Goal: Task Accomplishment & Management: Manage account settings

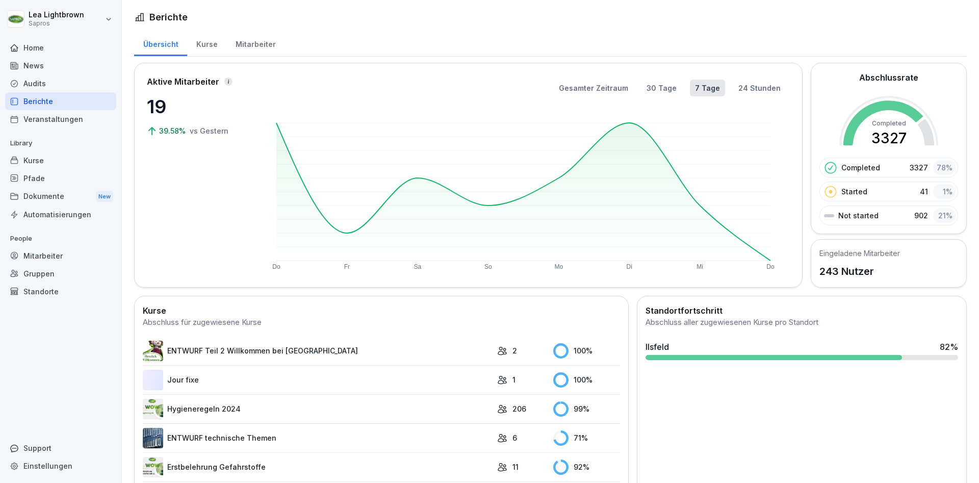
click at [209, 45] on div "Kurse" at bounding box center [206, 43] width 39 height 26
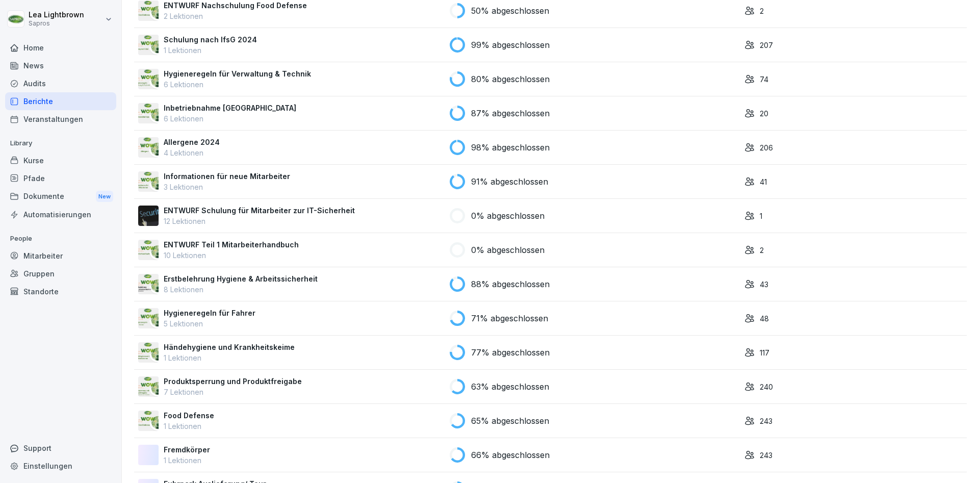
scroll to position [734, 0]
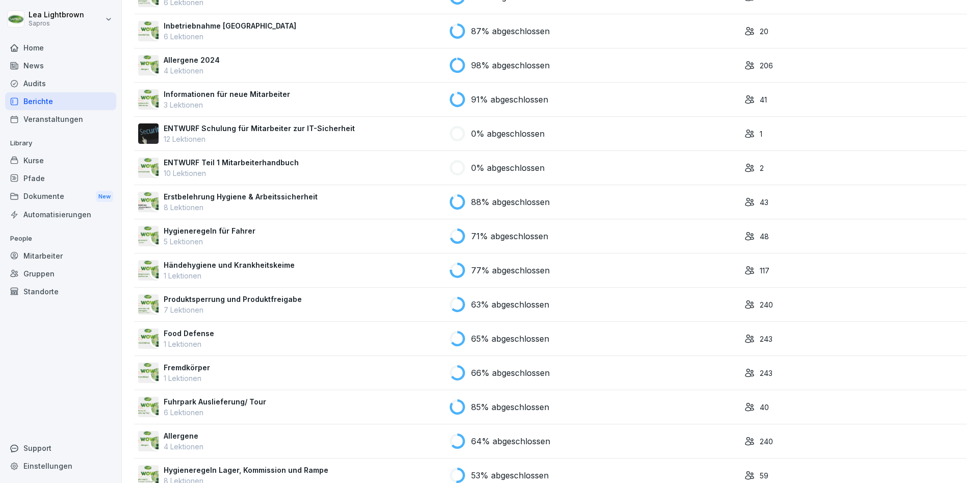
click at [50, 255] on div "Mitarbeiter" at bounding box center [60, 256] width 111 height 18
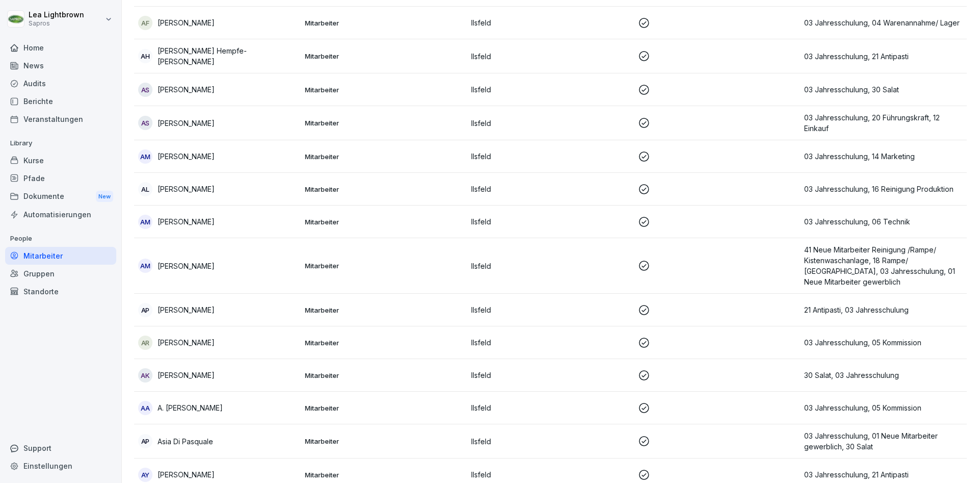
scroll to position [10, 0]
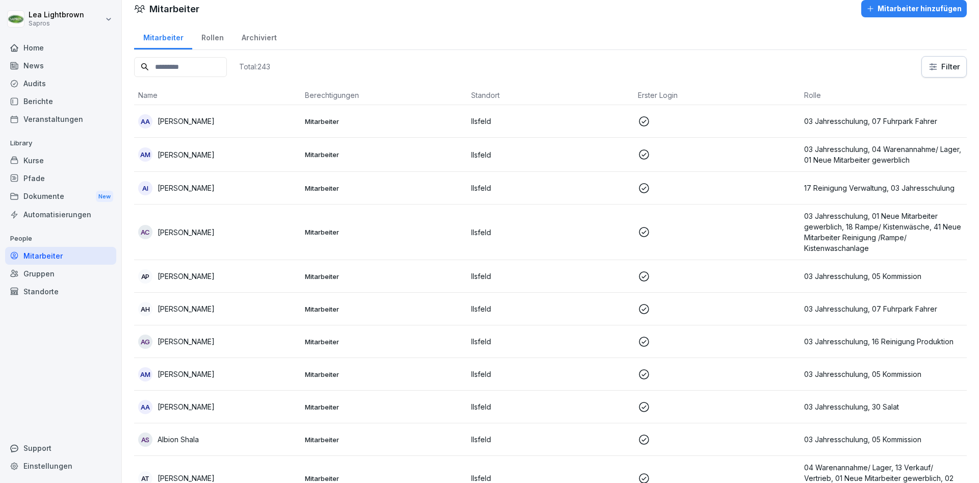
click at [173, 65] on input at bounding box center [180, 67] width 93 height 20
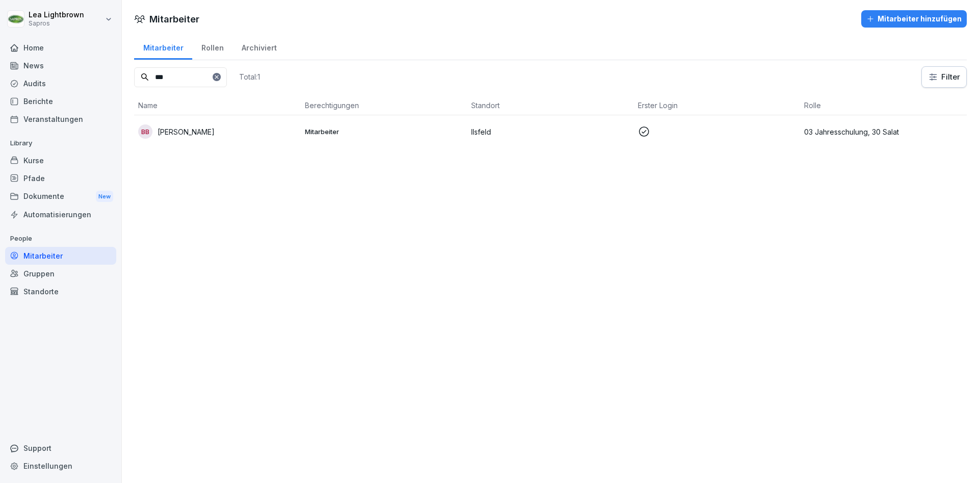
type input "***"
click at [232, 122] on td "BB Blerim Bajrami" at bounding box center [217, 131] width 167 height 33
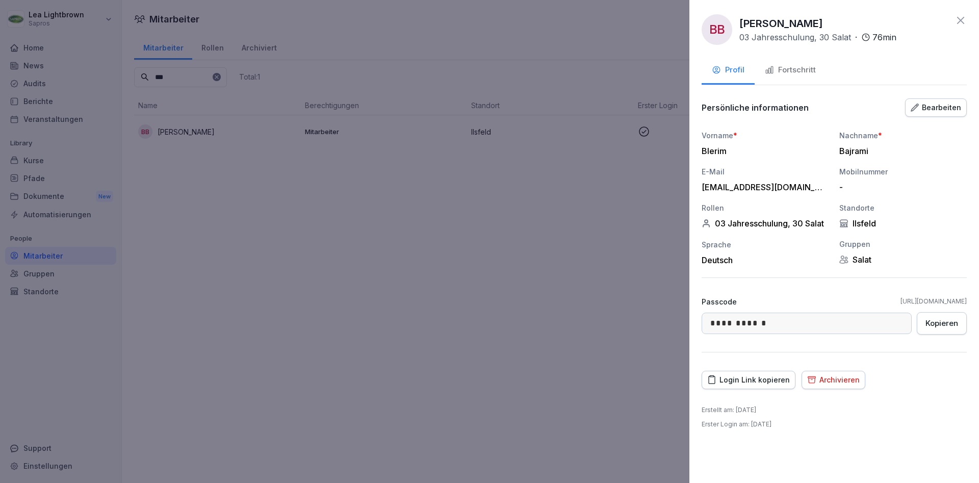
click at [650, 68] on div "Fortschritt" at bounding box center [790, 70] width 51 height 12
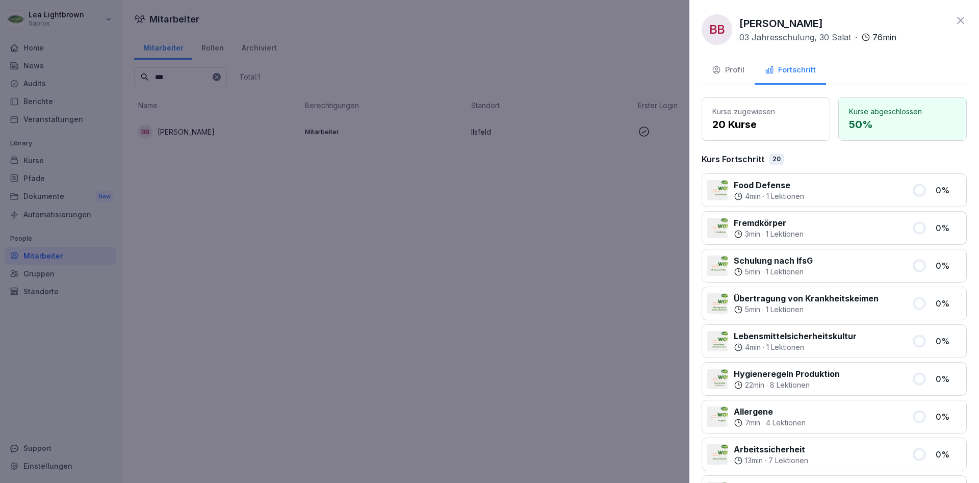
click at [650, 76] on button "Profil" at bounding box center [727, 71] width 53 height 28
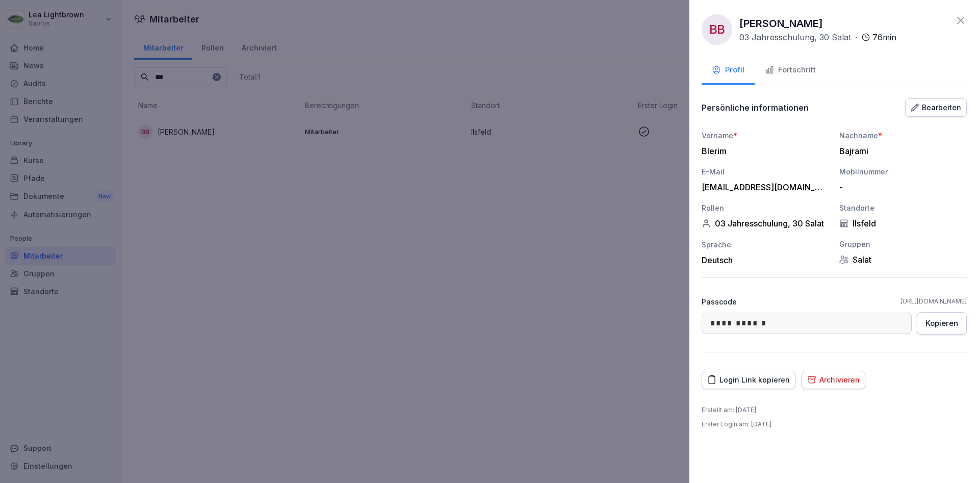
click at [650, 73] on div "Fortschritt" at bounding box center [790, 70] width 51 height 12
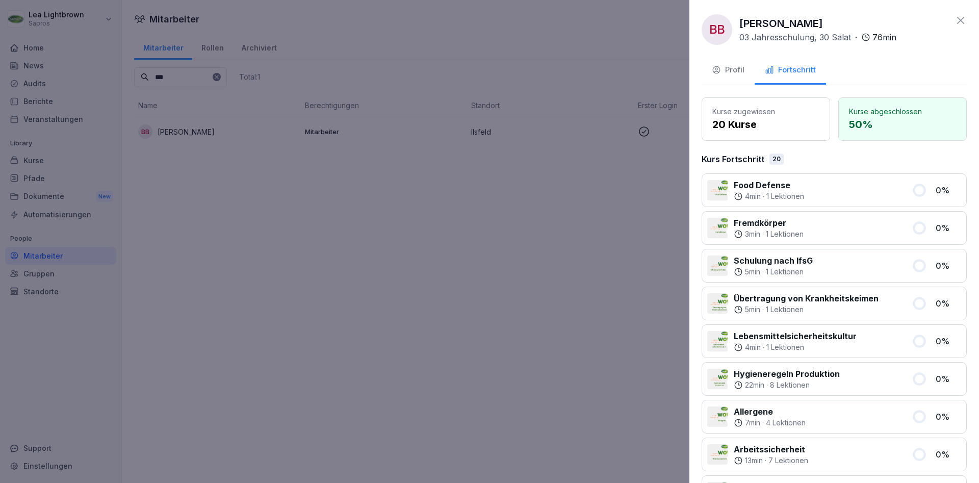
click at [650, 68] on div "Profil" at bounding box center [728, 70] width 33 height 12
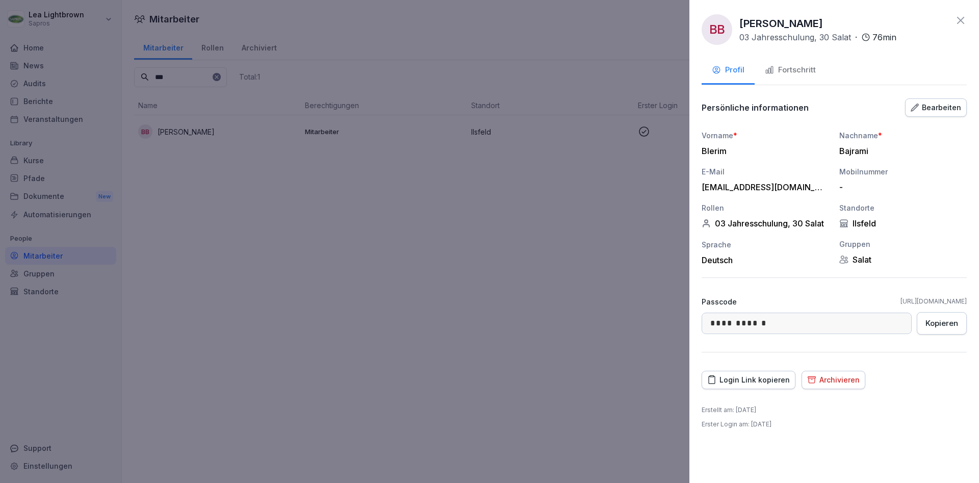
click at [650, 67] on div "Fortschritt" at bounding box center [790, 70] width 51 height 12
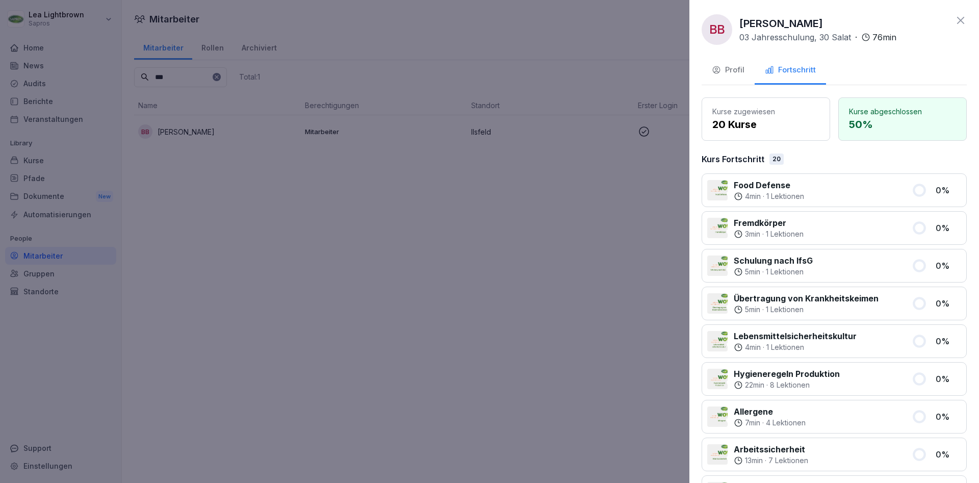
click at [38, 162] on div at bounding box center [489, 241] width 979 height 483
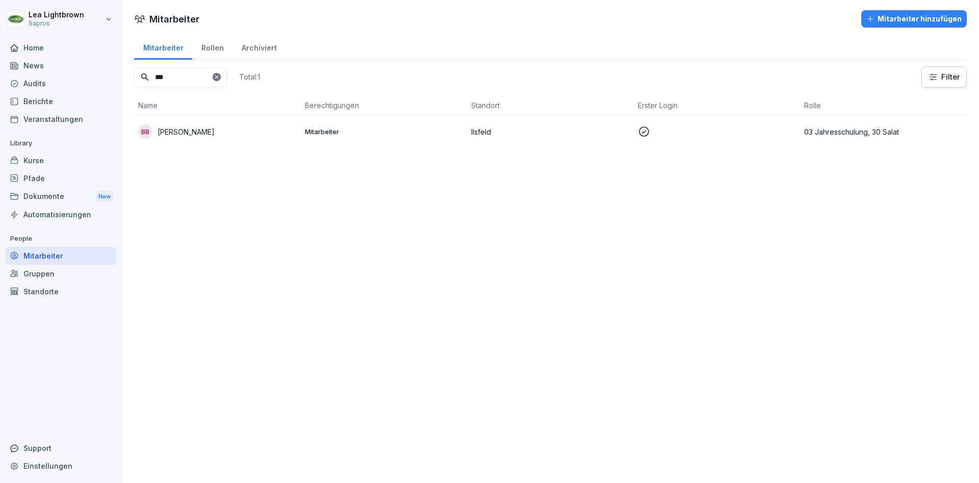
click at [45, 162] on div "Kurse" at bounding box center [60, 160] width 111 height 18
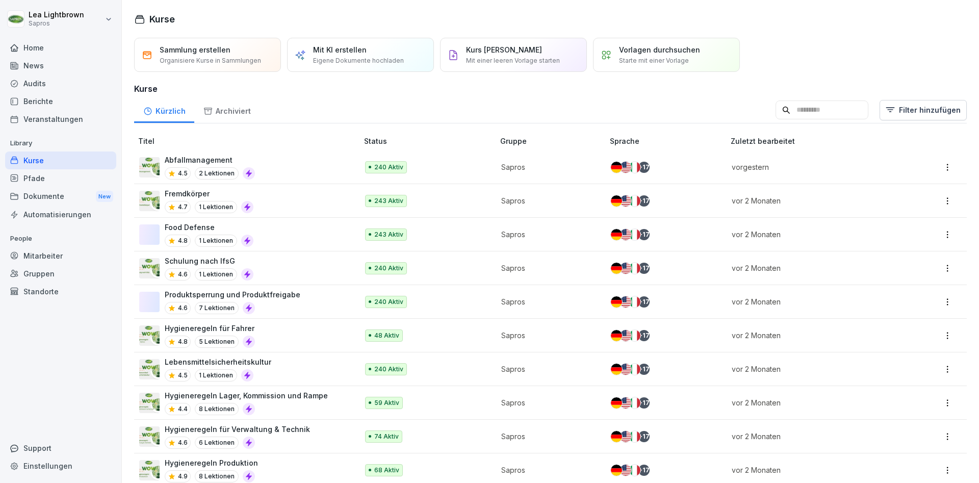
click at [293, 229] on div "Food Defense 4.8 1 Lektionen" at bounding box center [243, 234] width 209 height 25
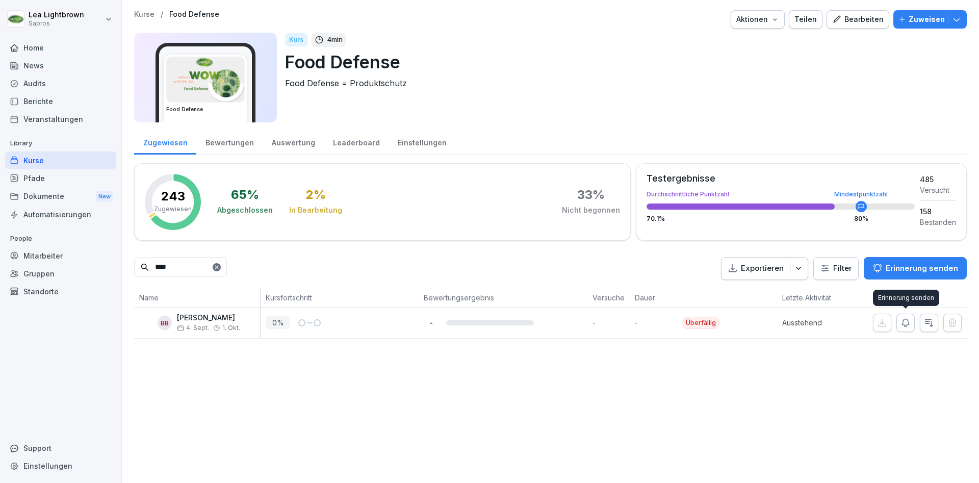
type input "****"
click at [911, 327] on button "button" at bounding box center [905, 323] width 18 height 18
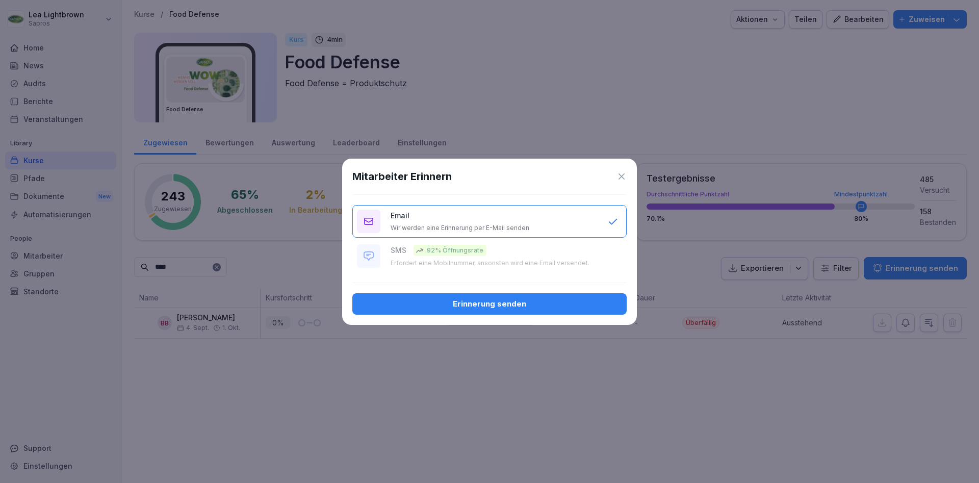
click at [522, 307] on div "Erinnerung senden" at bounding box center [489, 303] width 258 height 11
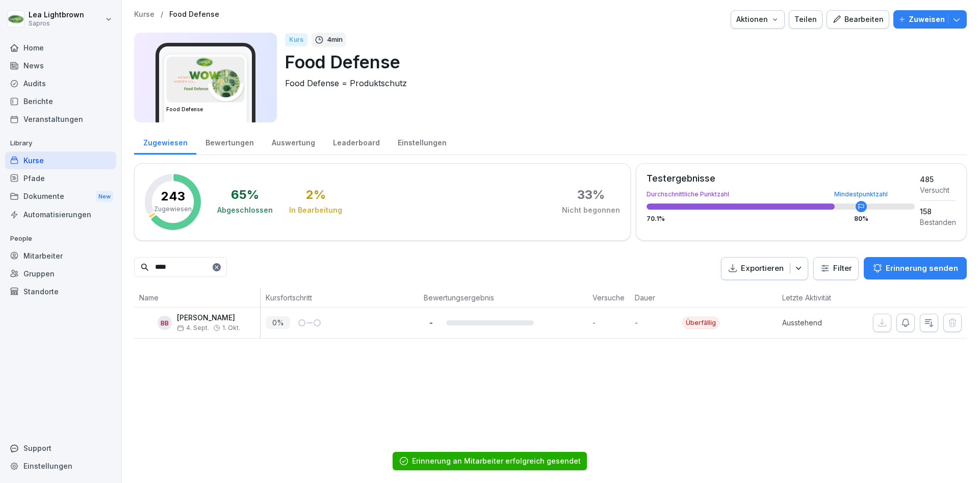
click at [54, 161] on div "Kurse" at bounding box center [60, 160] width 111 height 18
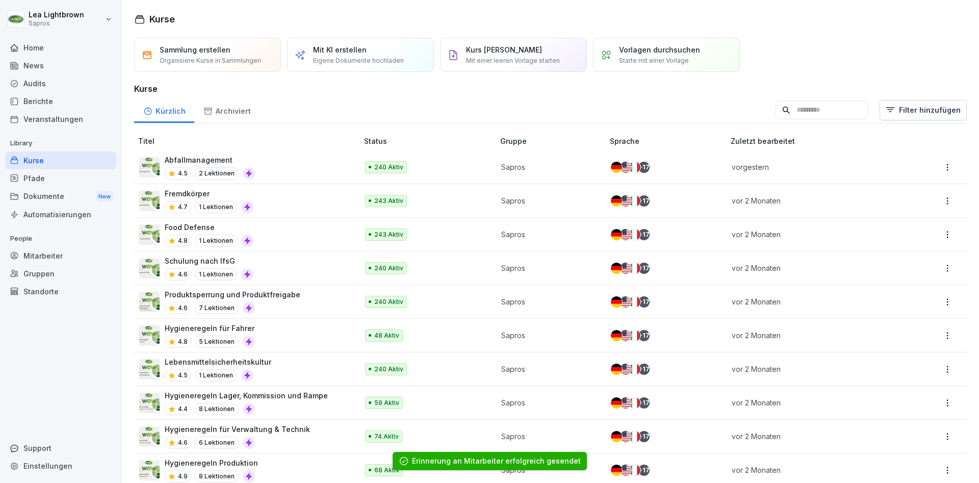
click at [271, 200] on div "Fremdkörper 4.7 1 Lektionen" at bounding box center [243, 200] width 209 height 25
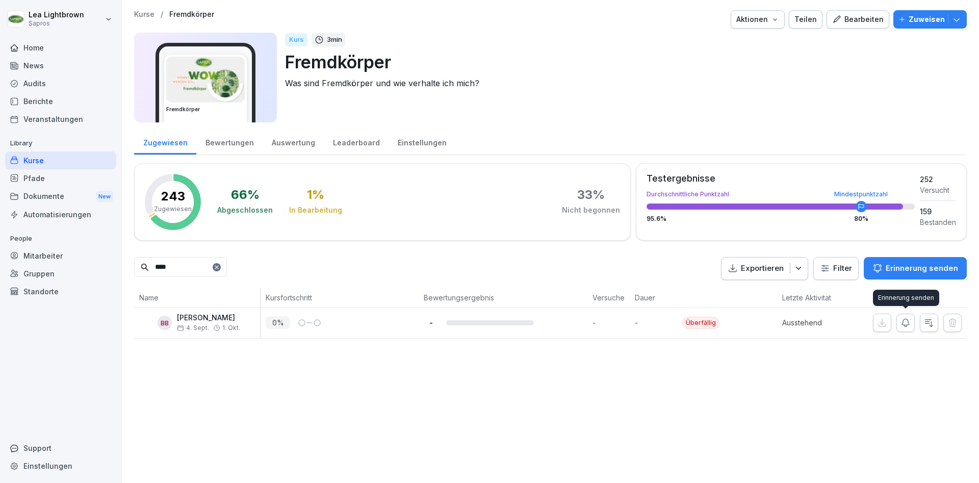
type input "****"
click at [907, 323] on icon "button" at bounding box center [905, 323] width 10 height 10
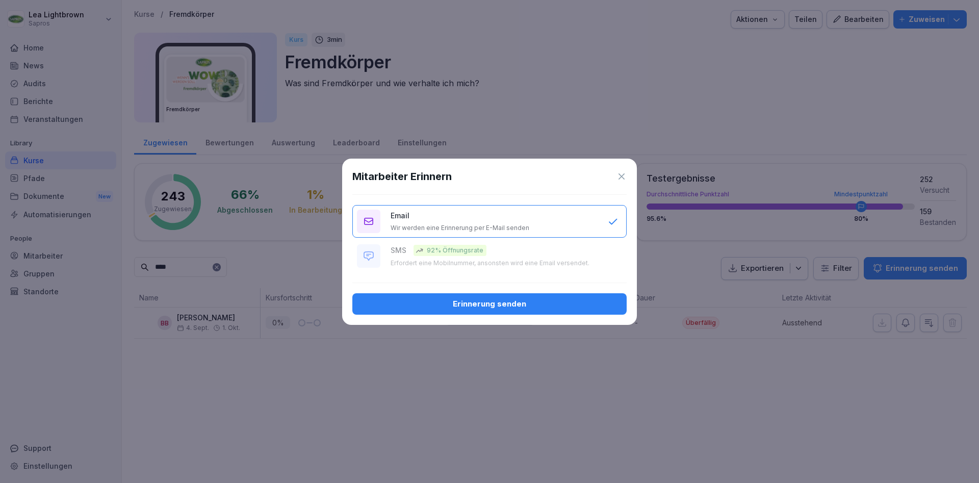
click at [516, 305] on div "Erinnerung senden" at bounding box center [489, 303] width 258 height 11
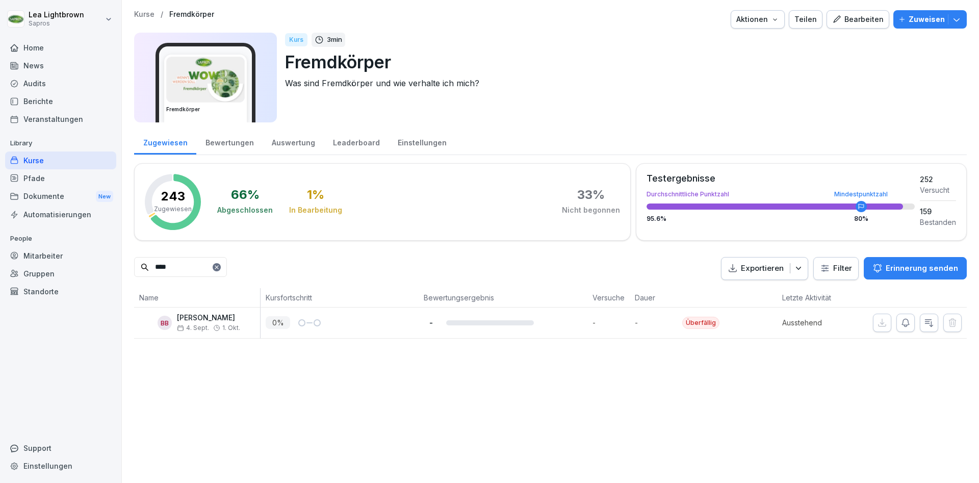
click at [35, 256] on div "Mitarbeiter" at bounding box center [60, 256] width 111 height 18
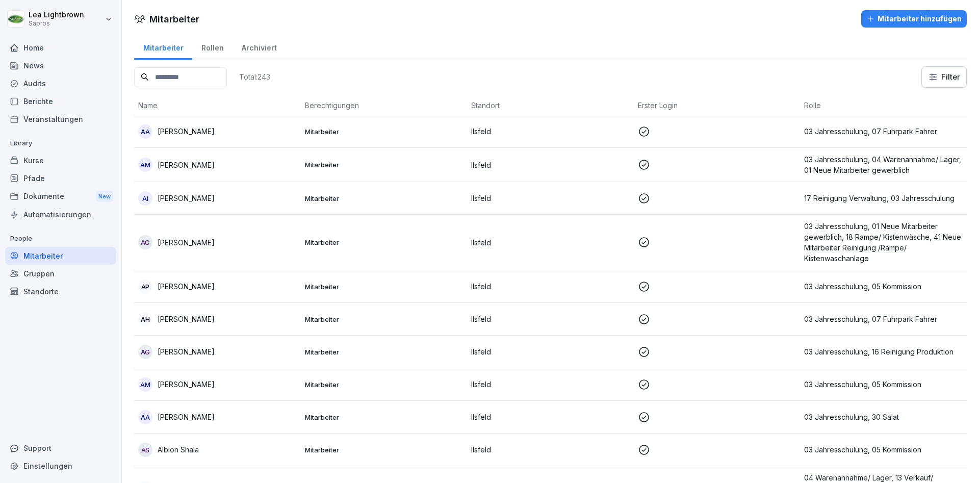
click at [209, 79] on input at bounding box center [180, 77] width 93 height 20
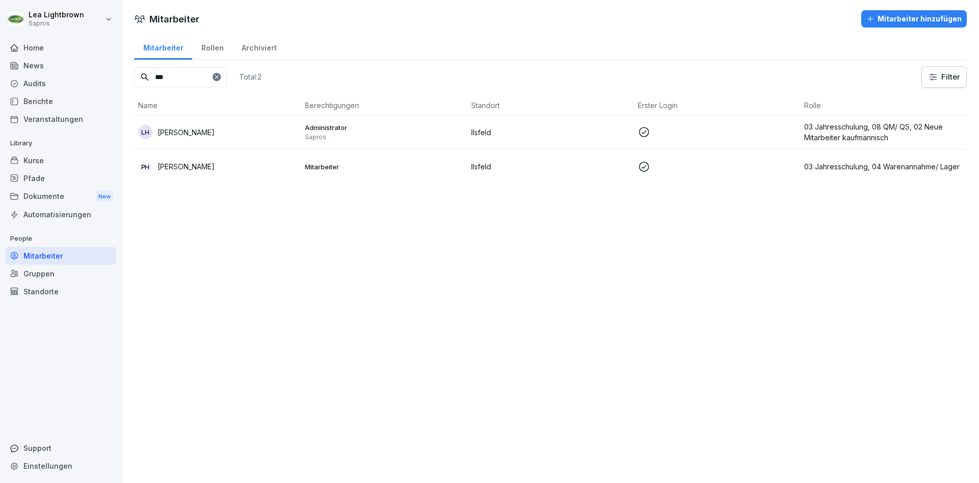
type input "***"
click at [414, 133] on div "Administrator Sapros" at bounding box center [384, 132] width 159 height 18
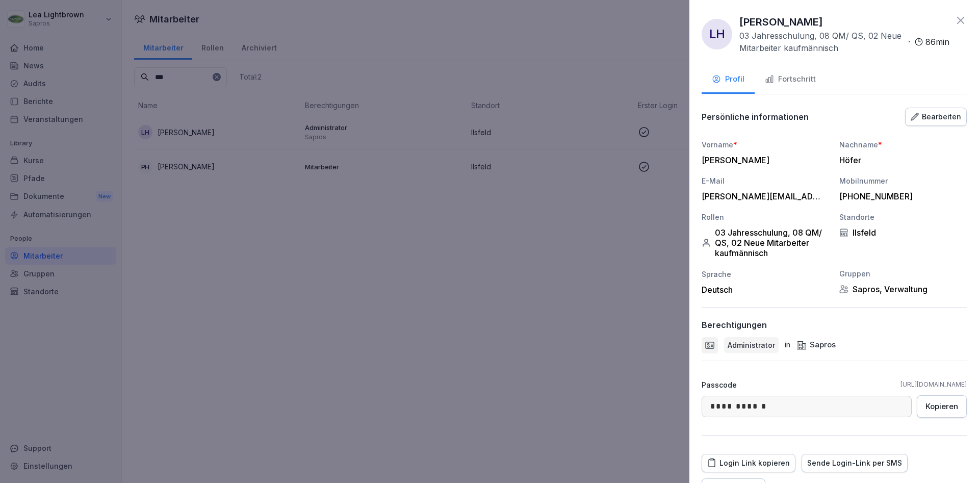
click at [236, 259] on div at bounding box center [489, 241] width 979 height 483
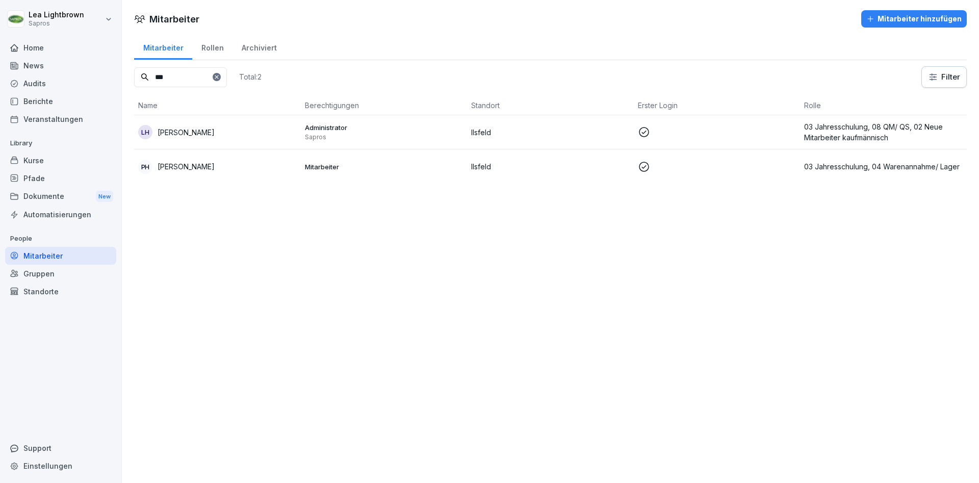
click at [50, 154] on div "Kurse" at bounding box center [60, 160] width 111 height 18
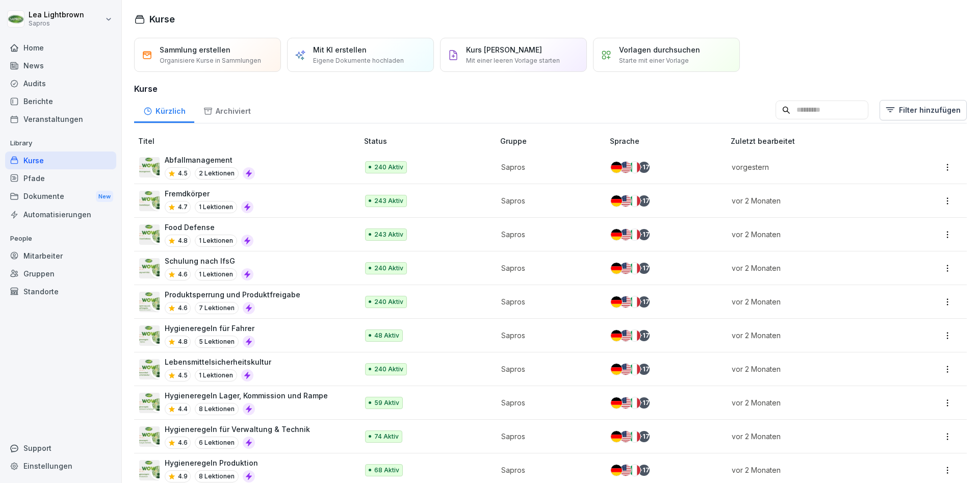
click at [807, 109] on input at bounding box center [821, 109] width 93 height 19
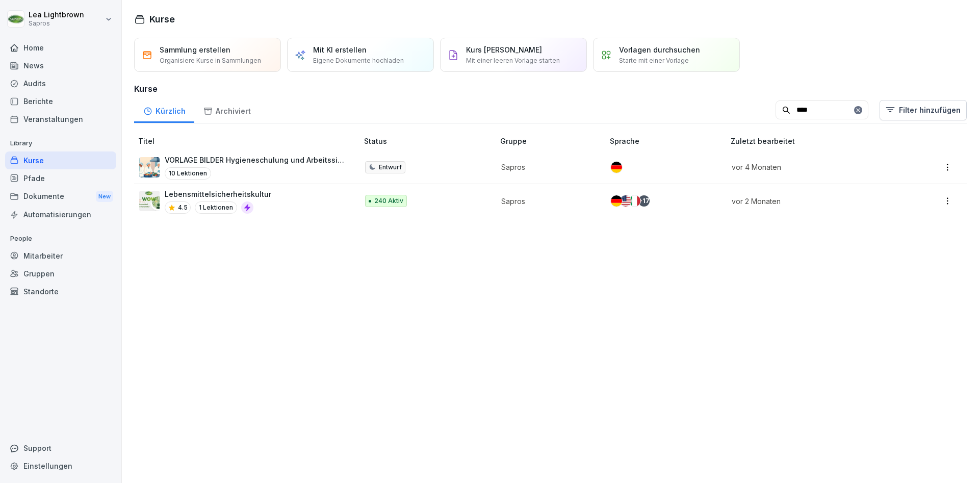
type input "****"
click at [286, 204] on div "Lebensmittelsicherheitskultur 4.5 1 Lektionen" at bounding box center [243, 201] width 209 height 25
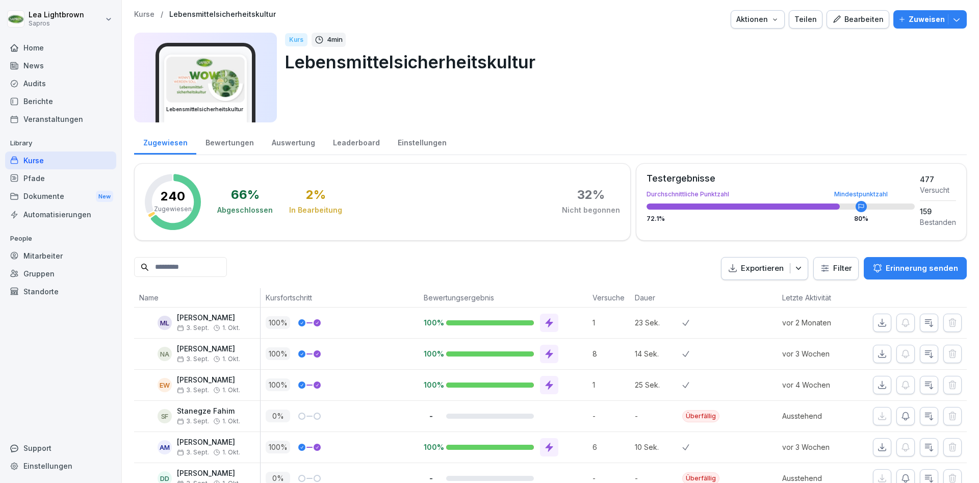
scroll to position [184, 0]
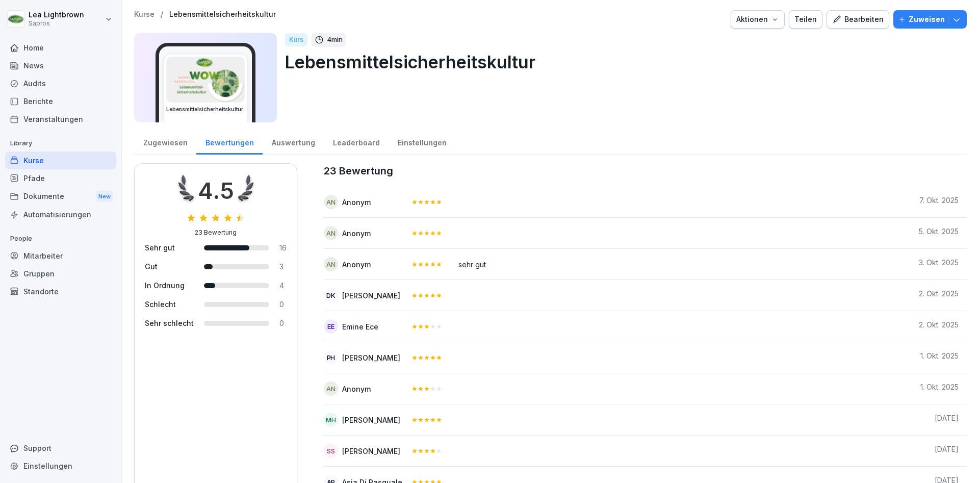
click at [865, 21] on div "Bearbeiten" at bounding box center [857, 19] width 51 height 11
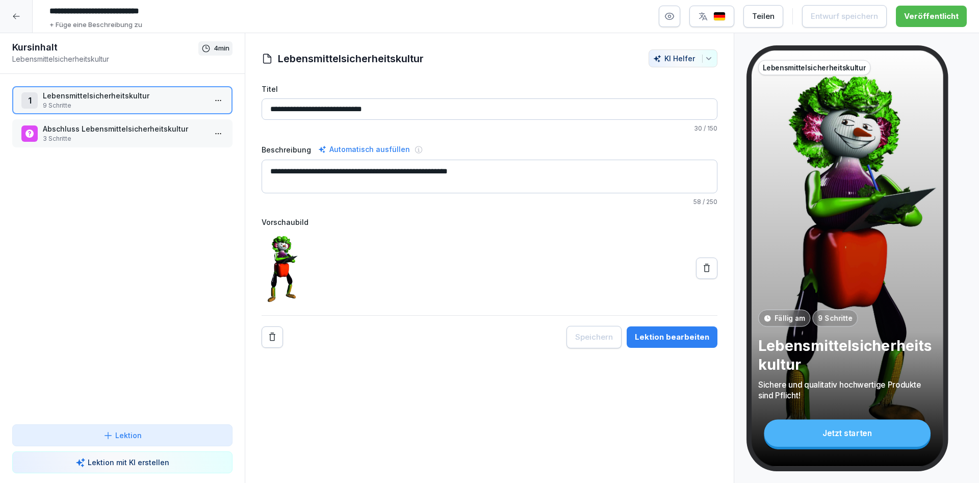
click at [96, 95] on p "Lebensmittelsicherheitskultur" at bounding box center [124, 95] width 163 height 11
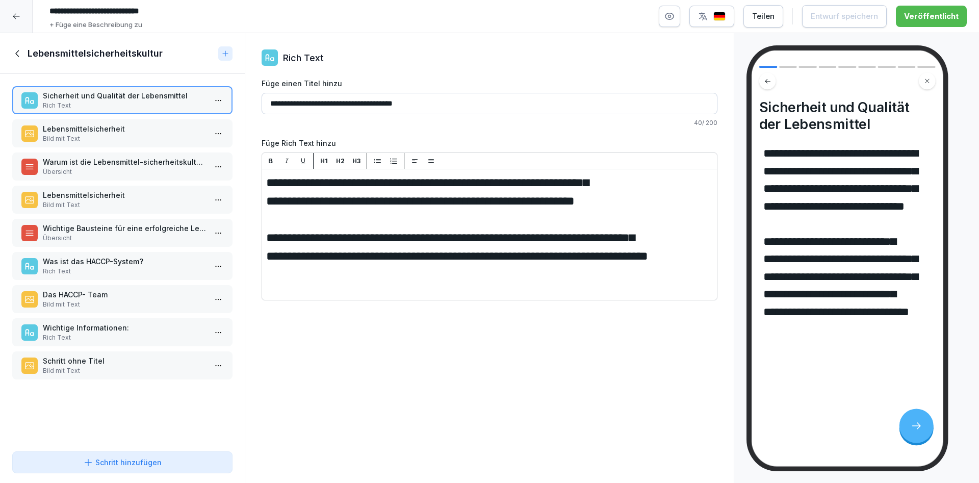
click at [93, 302] on p "Bild mit Text" at bounding box center [124, 304] width 163 height 9
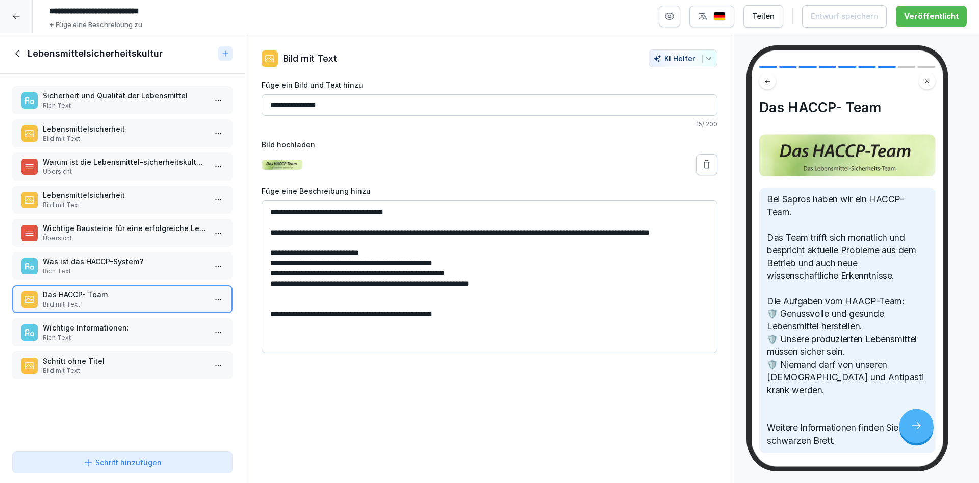
click at [110, 275] on p "Rich Text" at bounding box center [124, 271] width 163 height 9
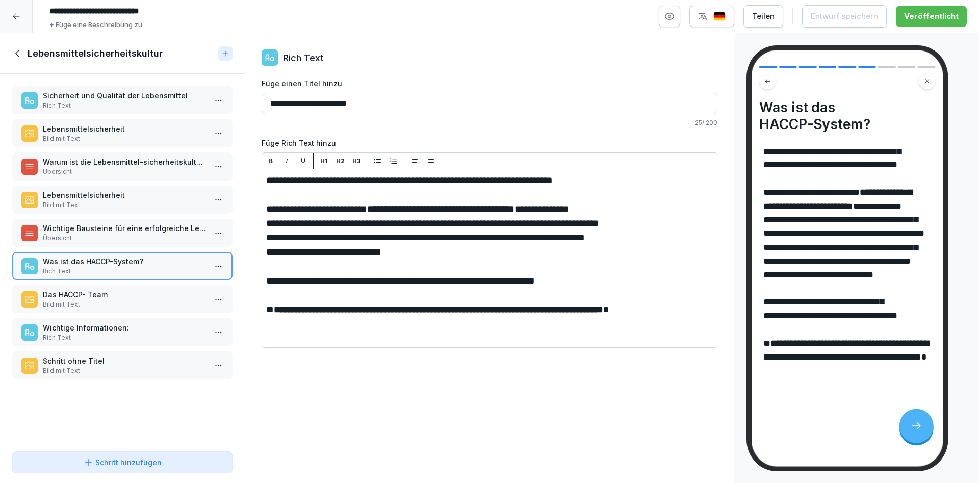
click at [111, 330] on p "Wichtige Informationen:" at bounding box center [124, 327] width 163 height 11
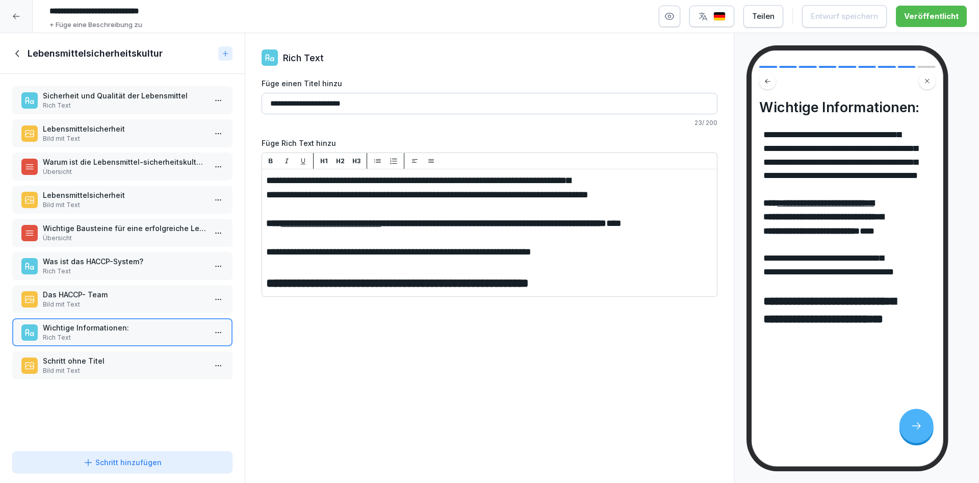
click at [28, 16] on div at bounding box center [16, 16] width 33 height 33
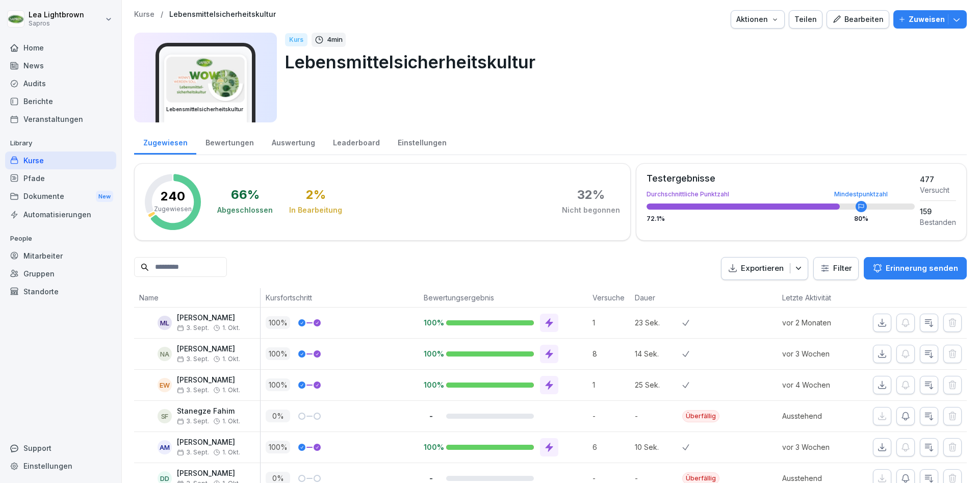
click at [51, 256] on div "Mitarbeiter" at bounding box center [60, 256] width 111 height 18
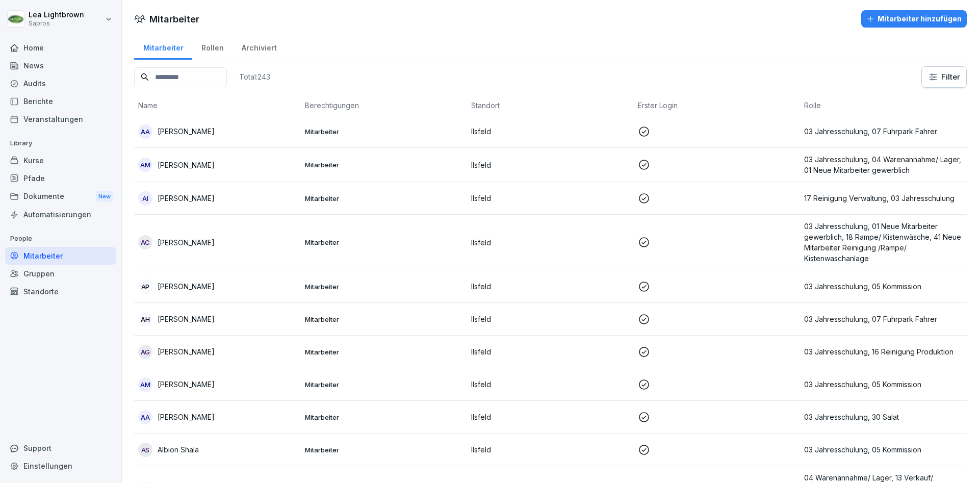
click at [185, 81] on input at bounding box center [180, 77] width 93 height 20
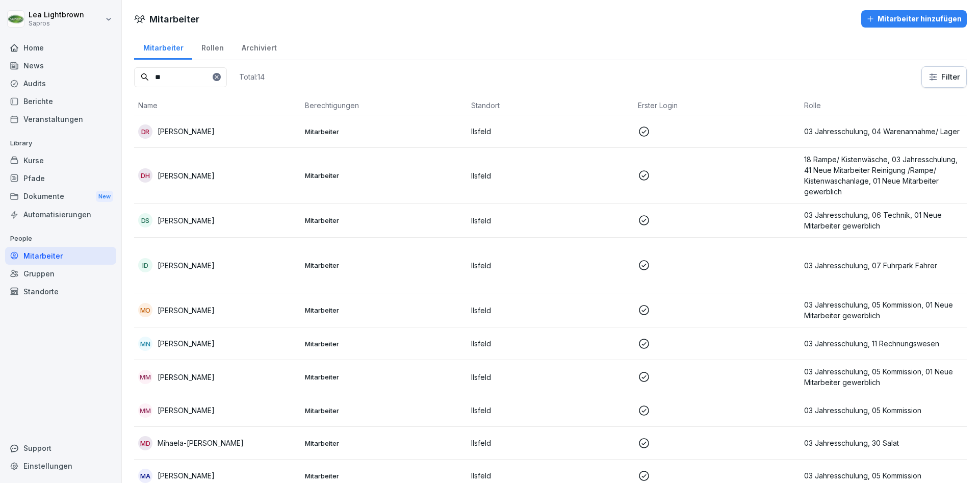
type input "*"
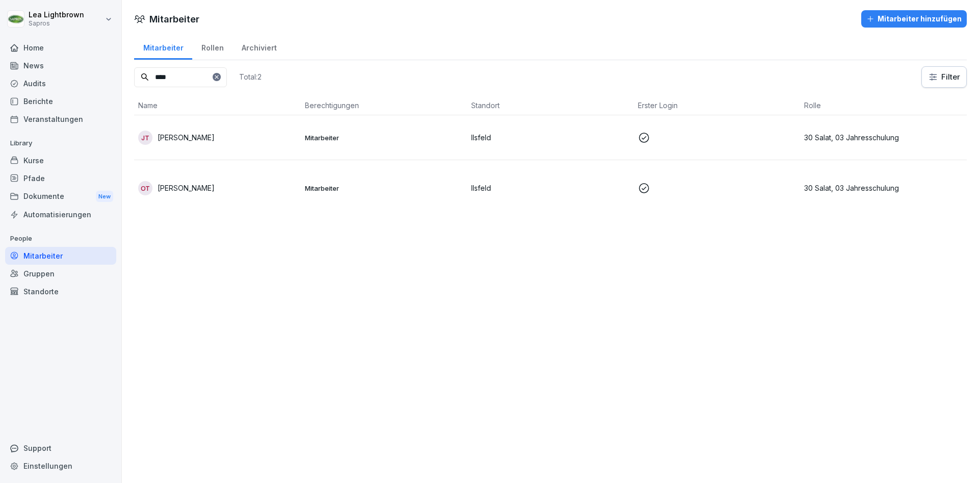
click at [391, 139] on p "Mitarbeiter" at bounding box center [384, 137] width 159 height 9
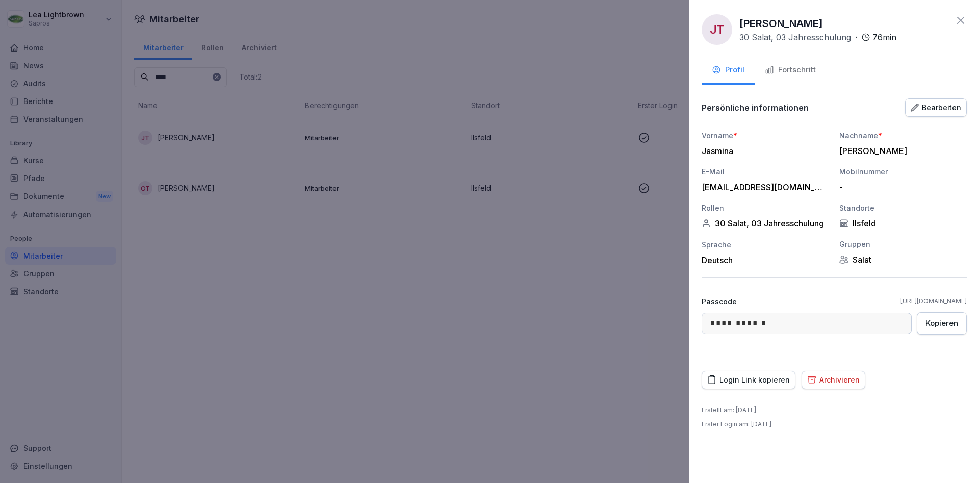
click at [788, 68] on div "Fortschritt" at bounding box center [790, 70] width 51 height 12
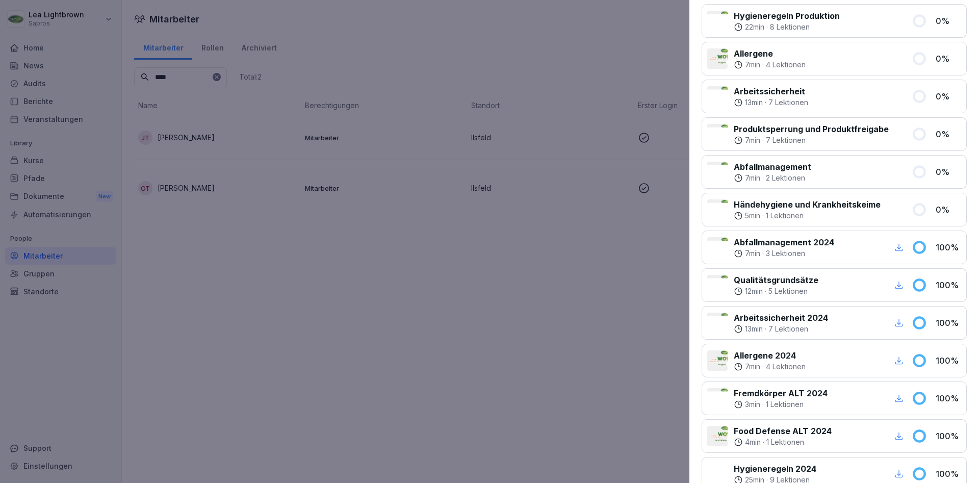
scroll to position [339, 0]
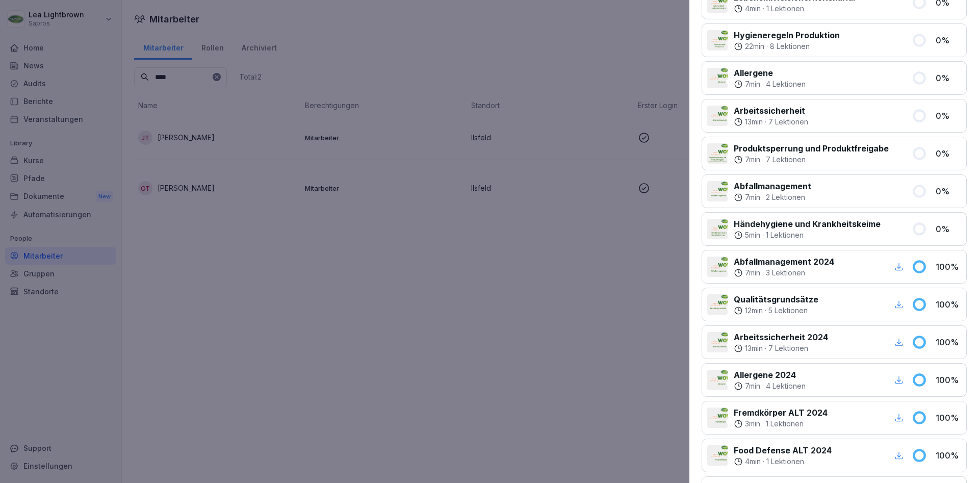
click at [579, 307] on div at bounding box center [489, 241] width 979 height 483
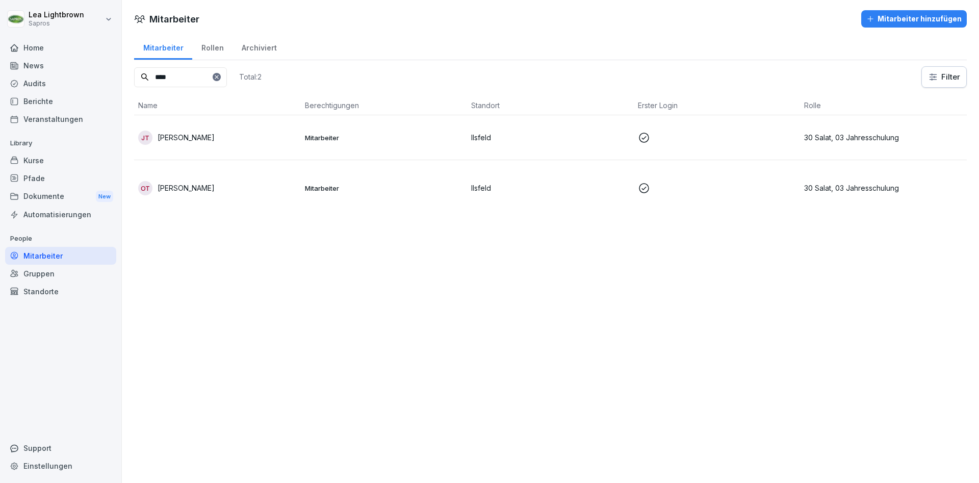
click at [713, 145] on td at bounding box center [717, 137] width 167 height 45
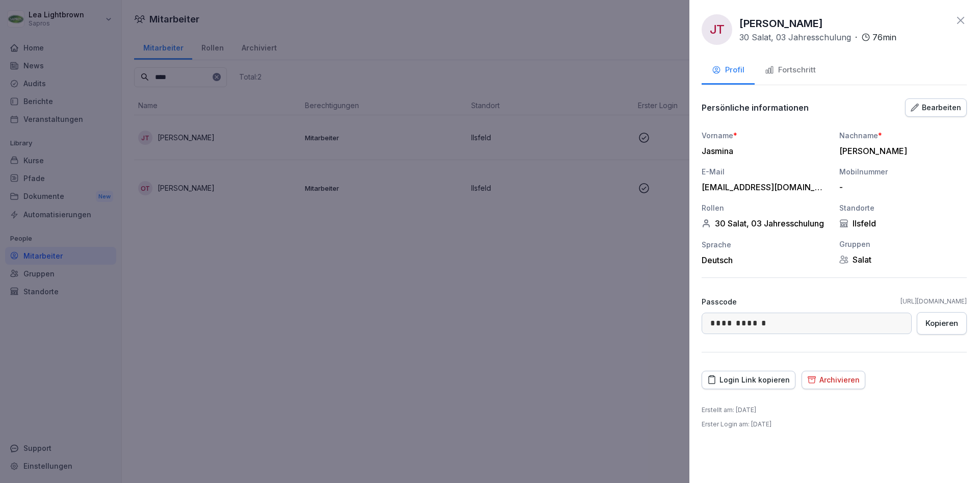
drag, startPoint x: 908, startPoint y: 151, endPoint x: 840, endPoint y: 150, distance: 68.8
click at [840, 150] on div "Taranu-Stojanovic" at bounding box center [900, 151] width 122 height 10
click at [392, 248] on div at bounding box center [489, 241] width 979 height 483
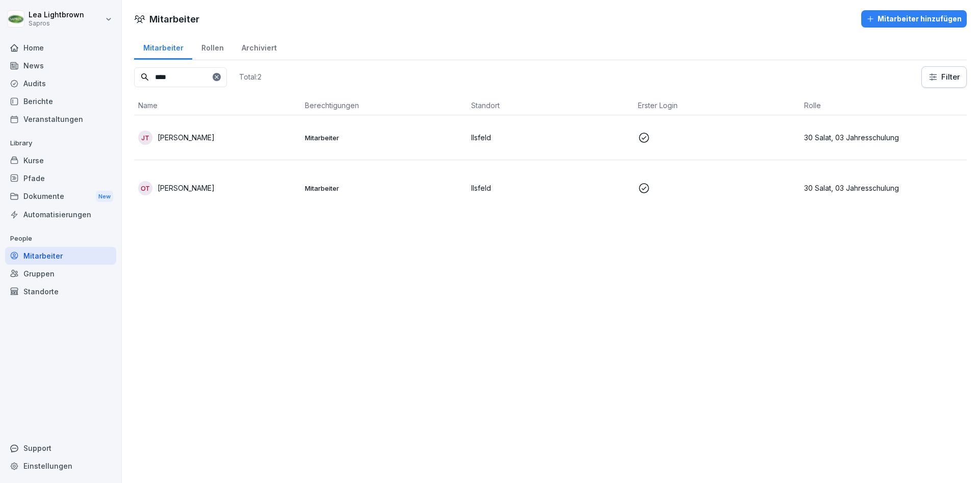
drag, startPoint x: 181, startPoint y: 79, endPoint x: 140, endPoint y: 79, distance: 41.3
click at [140, 79] on input "****" at bounding box center [180, 77] width 93 height 20
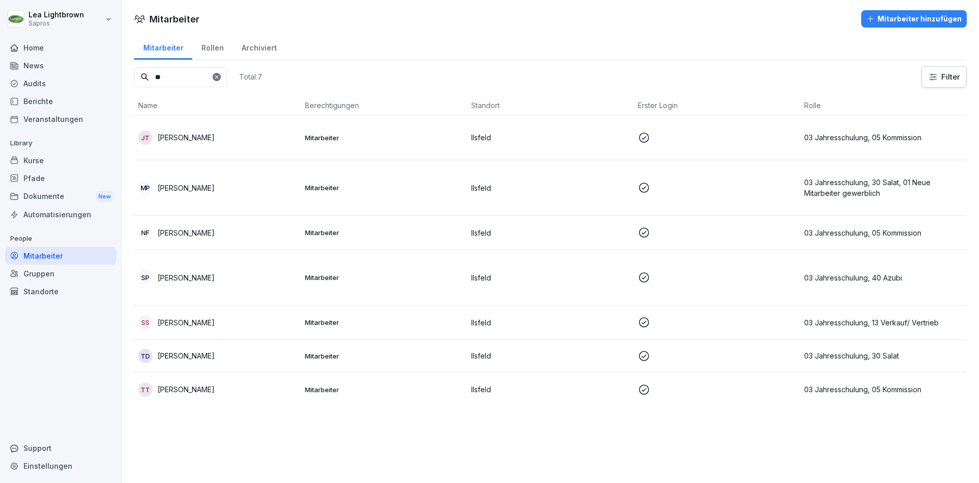
click at [390, 191] on p "Mitarbeiter" at bounding box center [384, 187] width 159 height 9
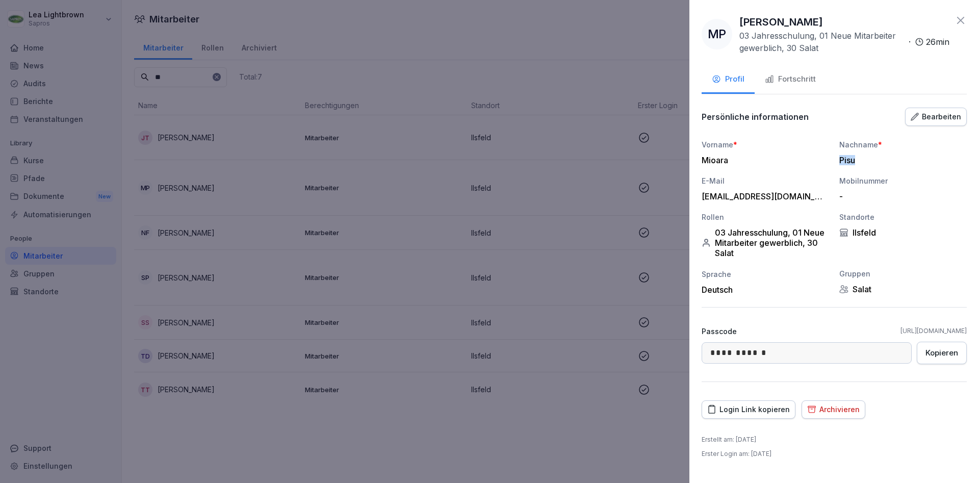
drag, startPoint x: 841, startPoint y: 160, endPoint x: 858, endPoint y: 161, distance: 17.3
click at [858, 161] on div "Pisu" at bounding box center [900, 160] width 122 height 10
copy div "Pisu"
click at [806, 77] on div "Fortschritt" at bounding box center [790, 79] width 51 height 12
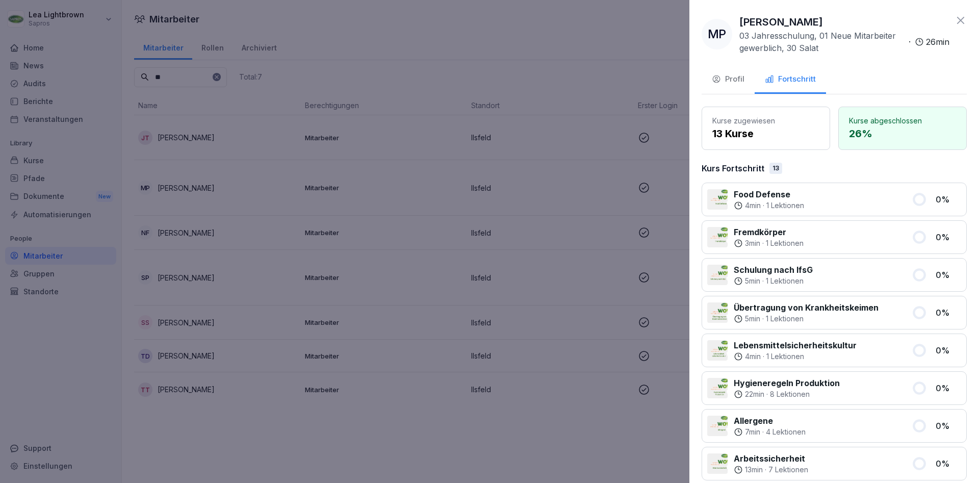
scroll to position [233, 0]
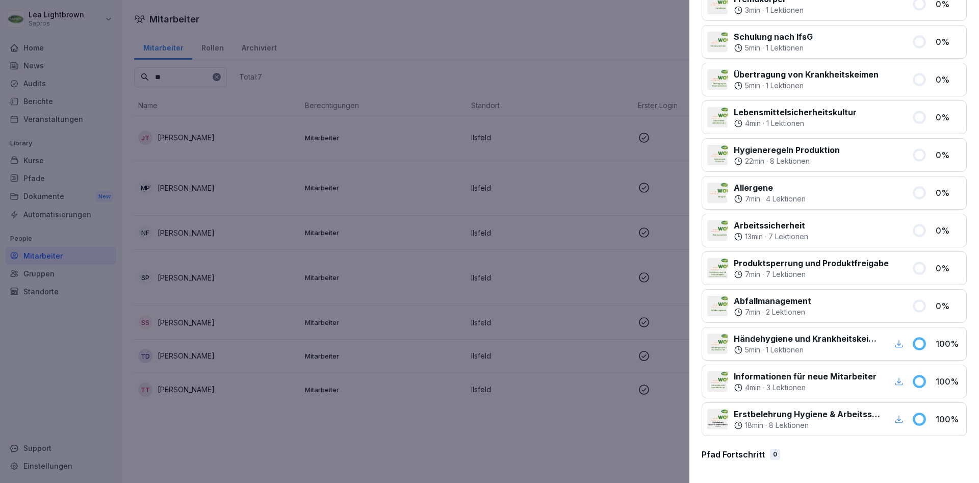
click at [206, 130] on div at bounding box center [489, 241] width 979 height 483
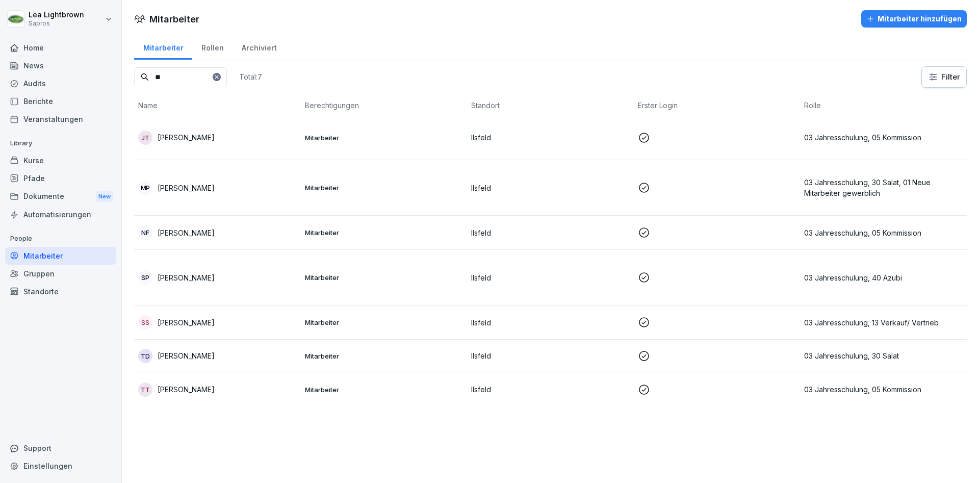
drag, startPoint x: 176, startPoint y: 76, endPoint x: 152, endPoint y: 77, distance: 24.0
click at [152, 77] on input "**" at bounding box center [180, 77] width 93 height 20
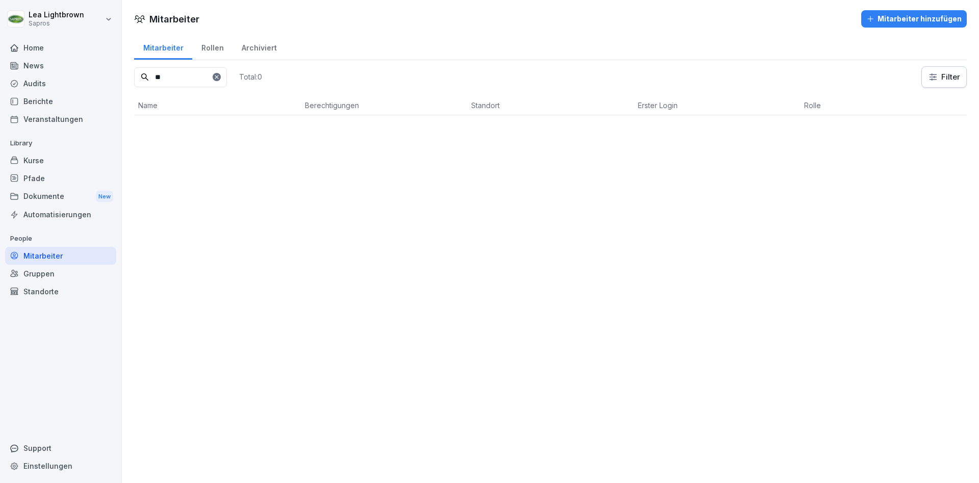
type input "*"
click at [437, 134] on p "Mitarbeiter" at bounding box center [384, 137] width 159 height 9
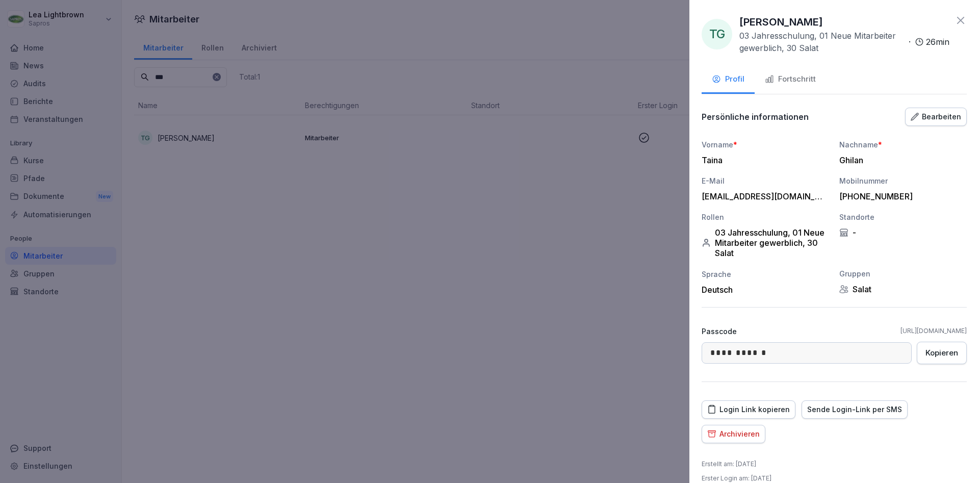
click at [801, 81] on div "Fortschritt" at bounding box center [790, 79] width 51 height 12
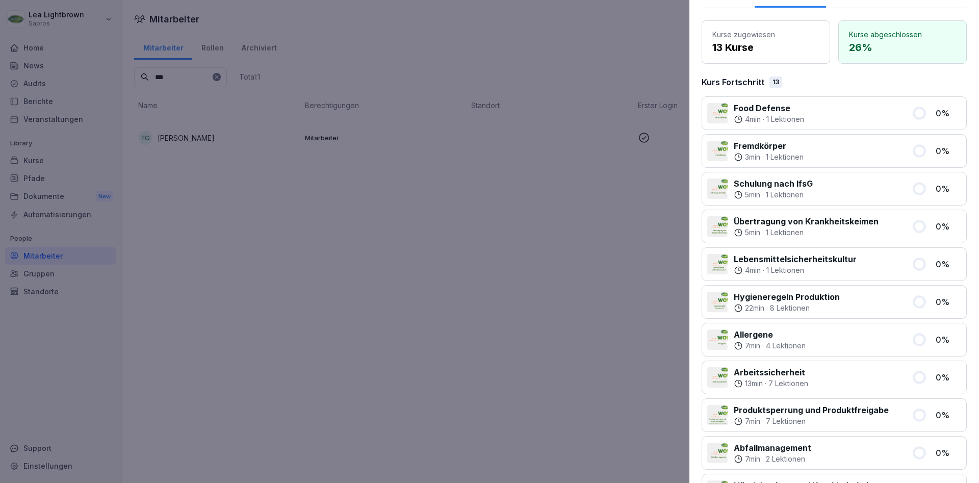
scroll to position [0, 0]
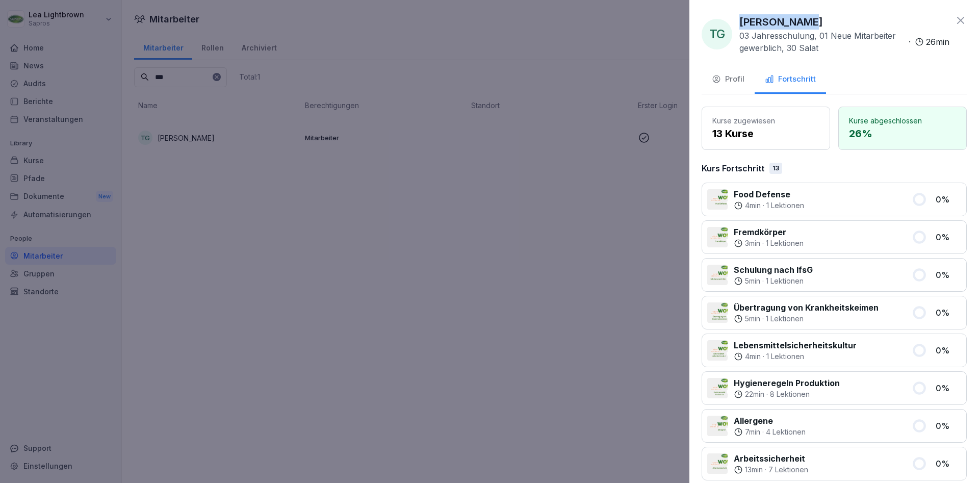
drag, startPoint x: 740, startPoint y: 23, endPoint x: 799, endPoint y: 23, distance: 59.1
click at [799, 23] on p "Taina Ghilan" at bounding box center [781, 21] width 84 height 15
copy p "Taina Ghilan"
click at [379, 172] on div at bounding box center [489, 241] width 979 height 483
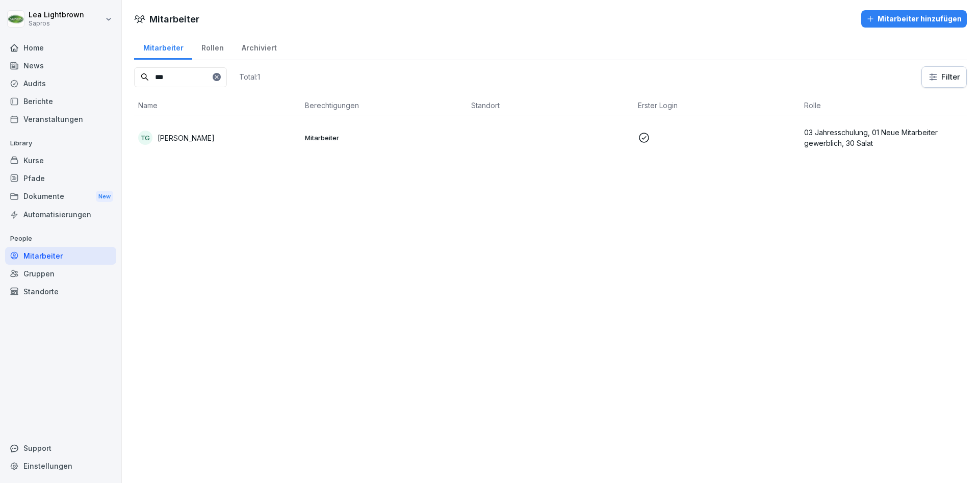
drag, startPoint x: 174, startPoint y: 79, endPoint x: 141, endPoint y: 79, distance: 33.1
click at [141, 79] on input "***" at bounding box center [180, 77] width 93 height 20
click at [383, 180] on td "Mitarbeiter" at bounding box center [384, 188] width 167 height 56
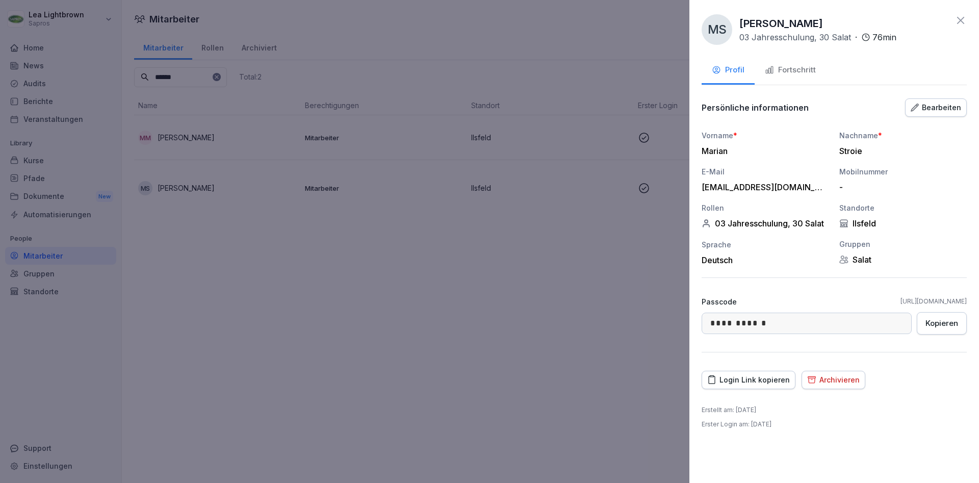
click at [563, 323] on div at bounding box center [489, 241] width 979 height 483
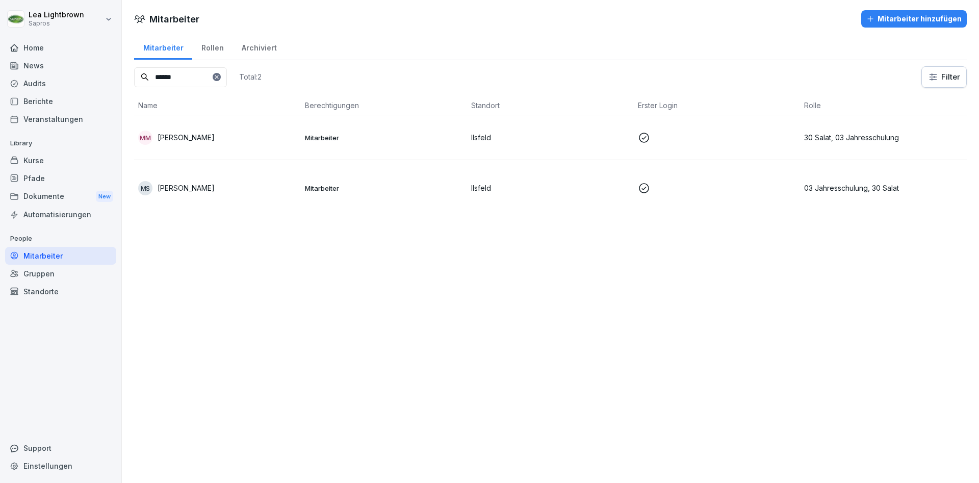
drag, startPoint x: 194, startPoint y: 76, endPoint x: 183, endPoint y: 79, distance: 11.5
click at [183, 79] on input "******" at bounding box center [180, 77] width 93 height 20
drag, startPoint x: 195, startPoint y: 83, endPoint x: 150, endPoint y: 83, distance: 44.9
click at [150, 83] on input "******" at bounding box center [180, 77] width 93 height 20
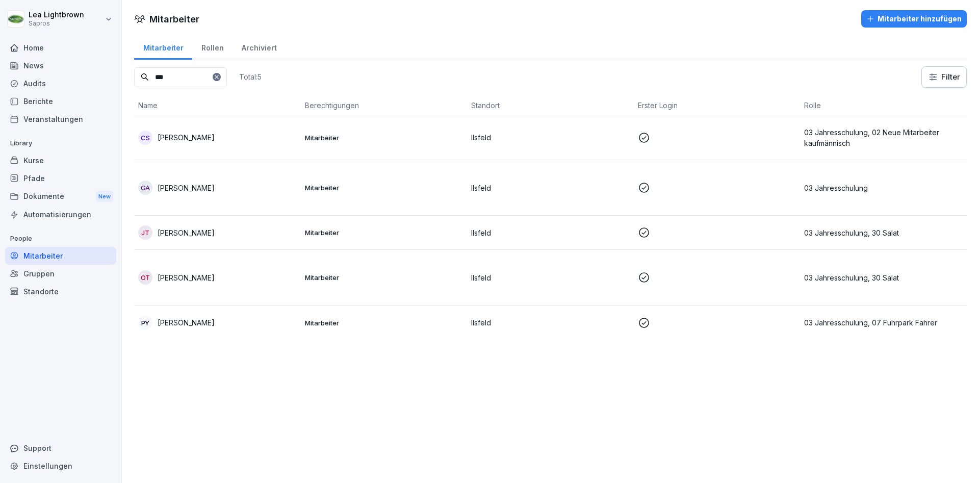
click at [287, 233] on div "JT Jasmina Taranu-Stojanovic" at bounding box center [217, 232] width 159 height 14
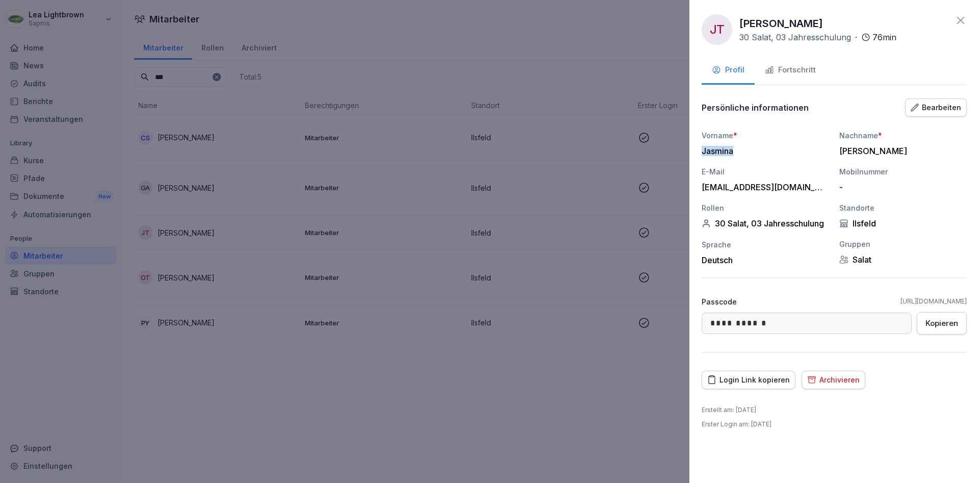
drag, startPoint x: 733, startPoint y: 150, endPoint x: 699, endPoint y: 150, distance: 33.6
click at [701, 150] on div "Jasmina" at bounding box center [762, 151] width 122 height 10
copy div "Jasmina"
click at [938, 324] on div "Kopieren" at bounding box center [941, 323] width 33 height 11
click at [199, 81] on div at bounding box center [489, 241] width 979 height 483
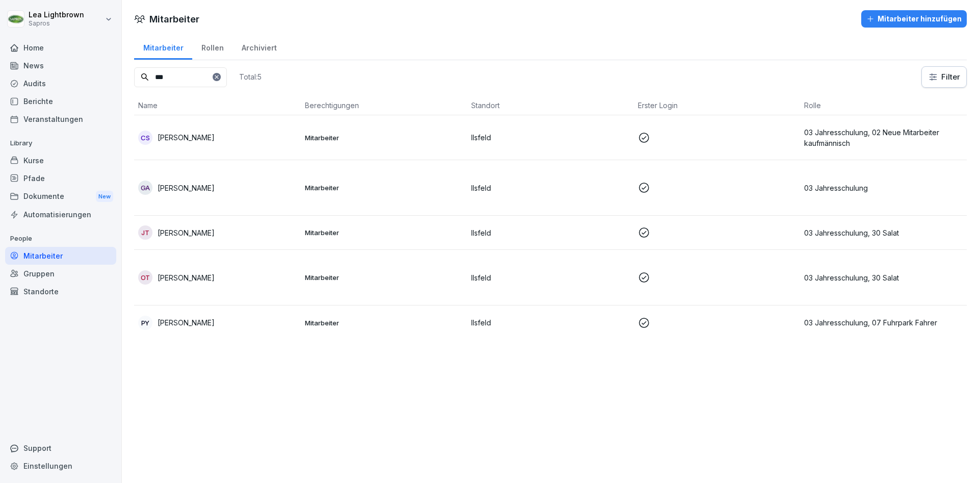
drag, startPoint x: 162, startPoint y: 75, endPoint x: 150, endPoint y: 70, distance: 12.8
click at [146, 79] on input "***" at bounding box center [180, 77] width 93 height 20
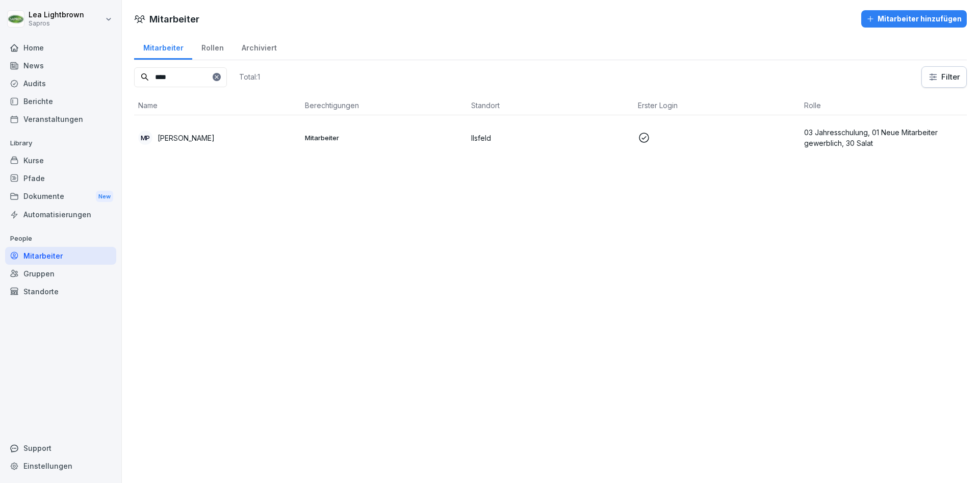
click at [529, 134] on p "Ilsfeld" at bounding box center [550, 138] width 159 height 11
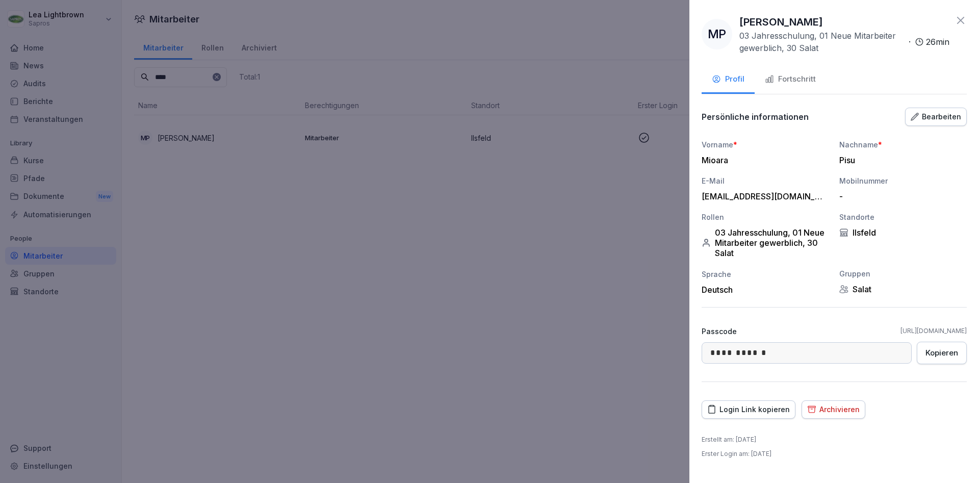
click at [733, 154] on div "Vorname * Mioara" at bounding box center [764, 152] width 127 height 26
drag, startPoint x: 727, startPoint y: 161, endPoint x: 699, endPoint y: 159, distance: 27.6
click at [701, 159] on div "Mioara" at bounding box center [762, 160] width 122 height 10
copy div "Mioara"
click at [952, 355] on div "Kopieren" at bounding box center [941, 352] width 33 height 11
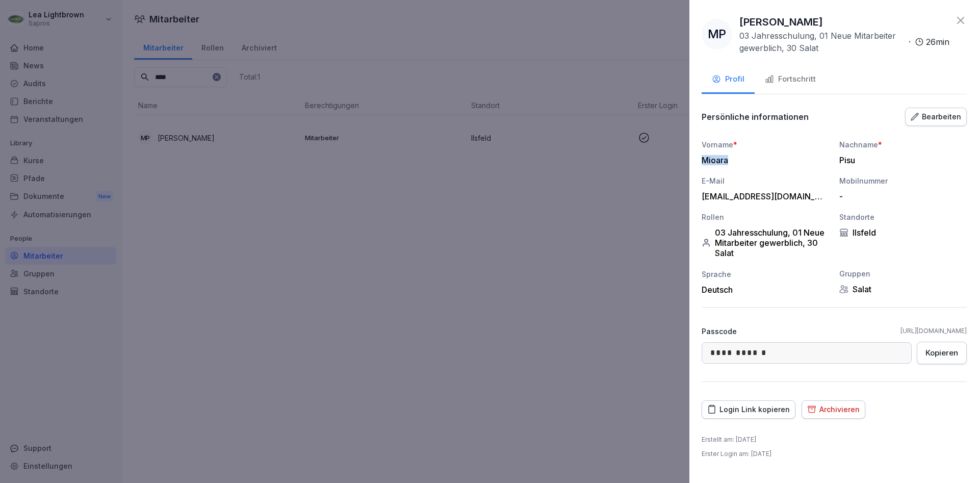
click at [525, 294] on div at bounding box center [489, 241] width 979 height 483
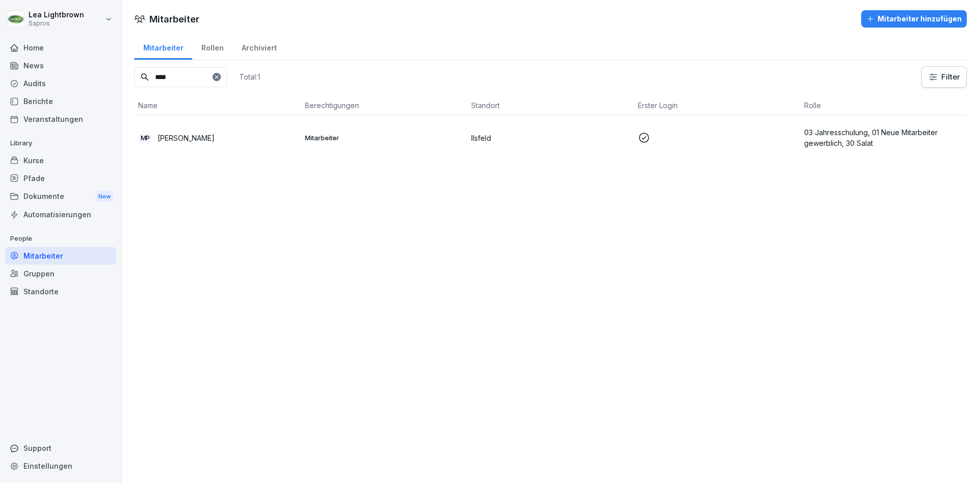
drag, startPoint x: 171, startPoint y: 82, endPoint x: 152, endPoint y: 82, distance: 18.4
click at [152, 82] on input "****" at bounding box center [180, 77] width 93 height 20
click at [253, 135] on div "TG Taina Ghilan" at bounding box center [217, 138] width 159 height 14
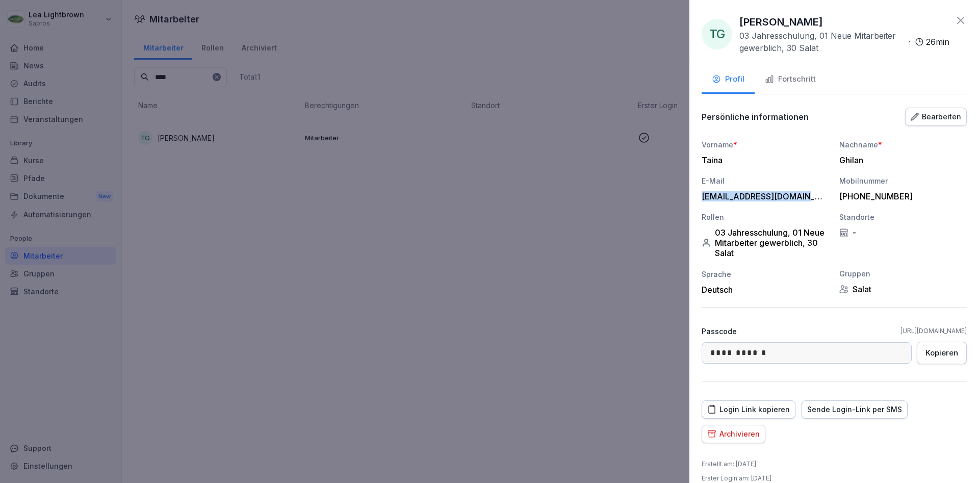
drag, startPoint x: 799, startPoint y: 197, endPoint x: 699, endPoint y: 200, distance: 100.5
click at [701, 200] on div "tainajosah24@gmail.com" at bounding box center [762, 196] width 122 height 10
copy div "tainajosah24@gmail.com"
click at [779, 79] on div "Fortschritt" at bounding box center [790, 79] width 51 height 12
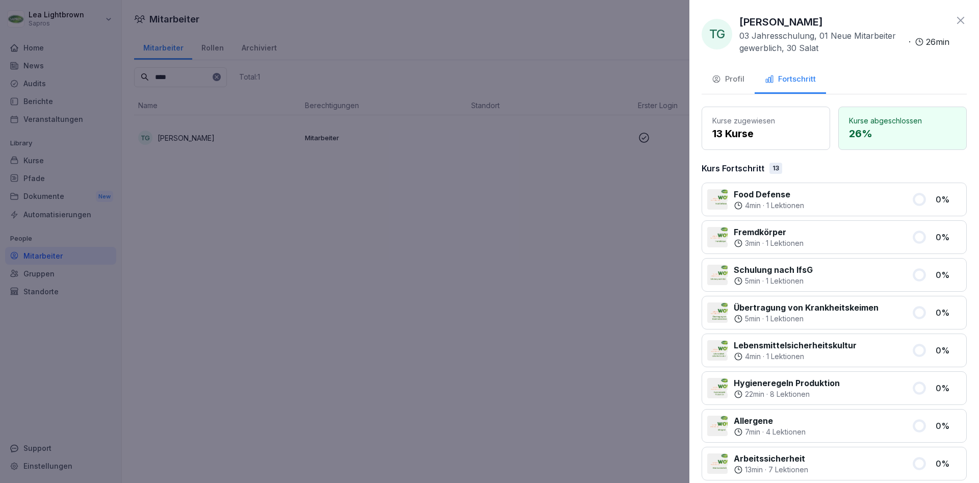
scroll to position [233, 0]
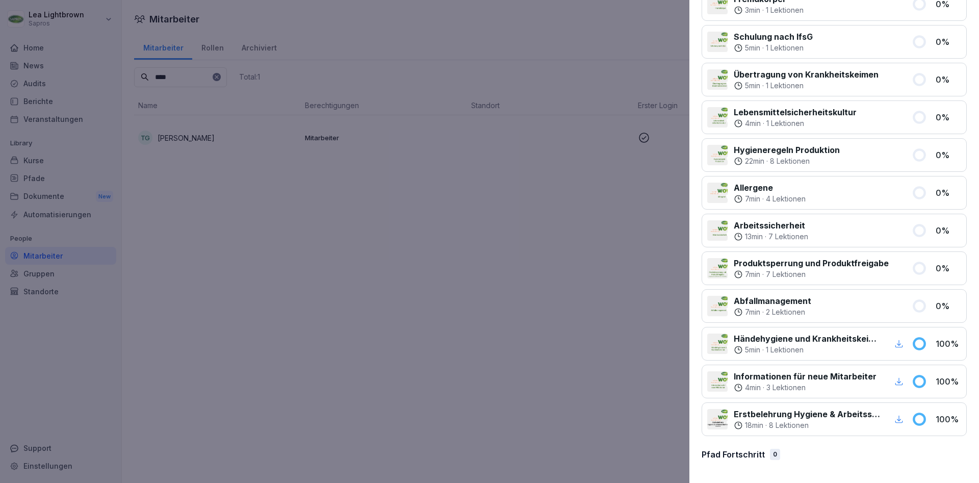
click at [293, 223] on div at bounding box center [489, 241] width 979 height 483
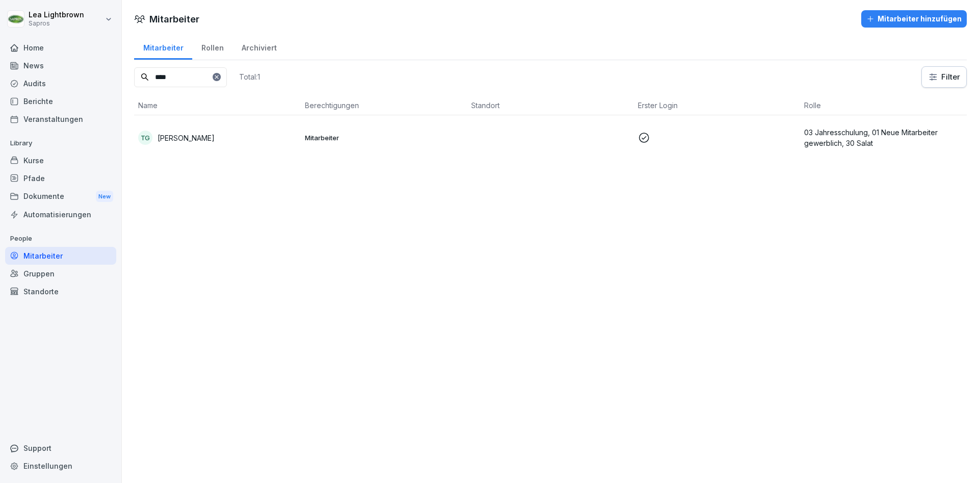
drag, startPoint x: 179, startPoint y: 81, endPoint x: 140, endPoint y: 81, distance: 39.3
click at [140, 81] on input "****" at bounding box center [180, 77] width 93 height 20
type input "***"
click at [381, 132] on td "Mitarbeiter" at bounding box center [384, 137] width 167 height 45
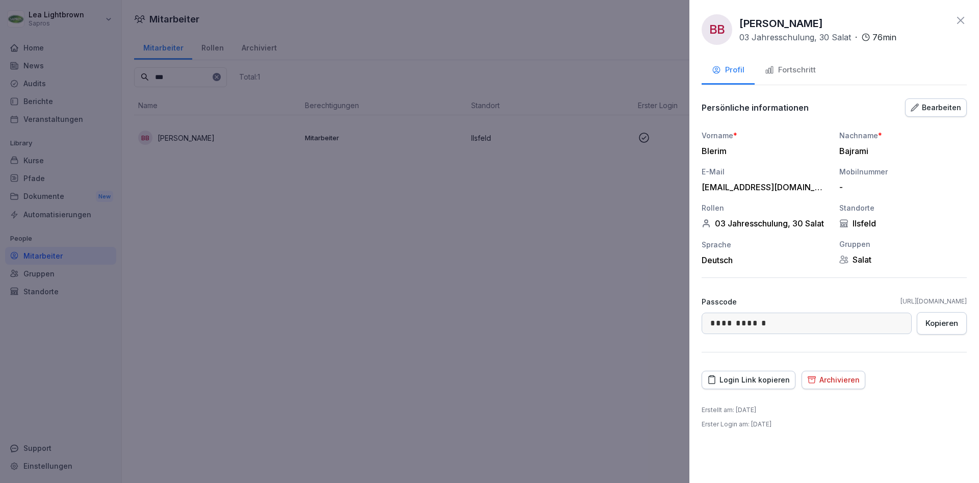
click at [801, 66] on div "Fortschritt" at bounding box center [790, 70] width 51 height 12
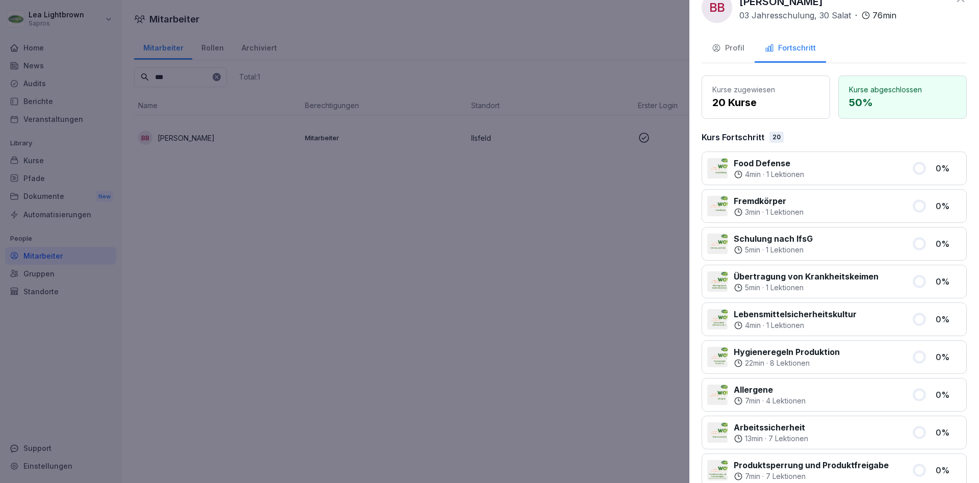
scroll to position [0, 0]
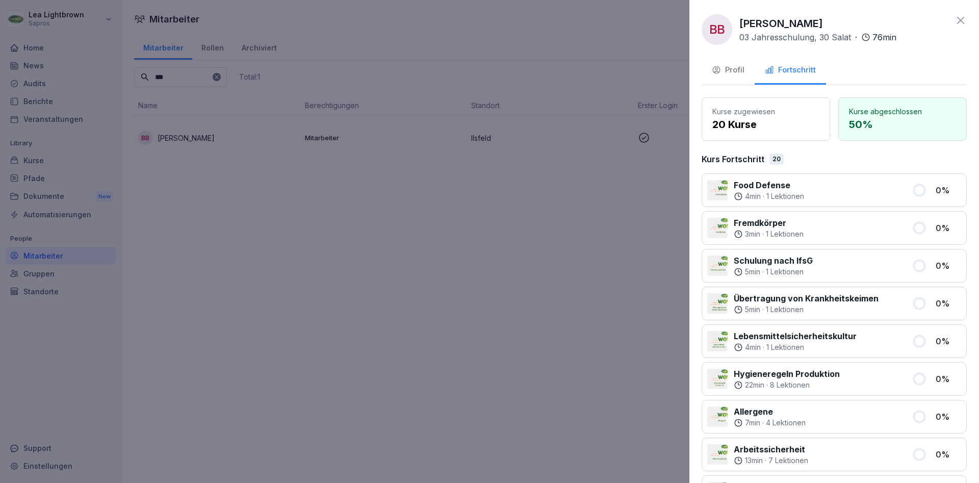
click at [726, 66] on div "Profil" at bounding box center [728, 70] width 33 height 12
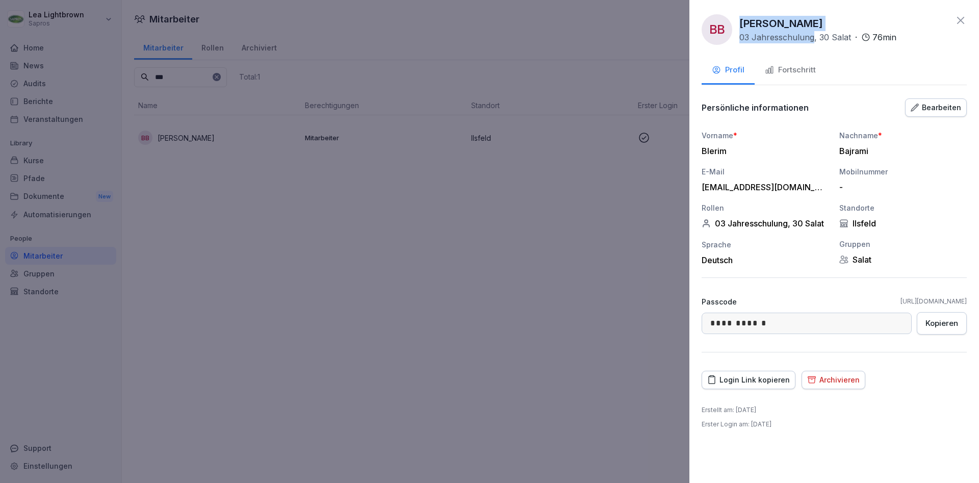
drag, startPoint x: 740, startPoint y: 24, endPoint x: 813, endPoint y: 19, distance: 72.5
click at [813, 19] on div "Blerim Bajrami 03 Jahresschulung, 30 Salat · 76 min" at bounding box center [817, 30] width 157 height 28
click at [811, 22] on div "Blerim Bajrami 03 Jahresschulung, 30 Salat · 76 min" at bounding box center [817, 30] width 157 height 28
drag, startPoint x: 810, startPoint y: 25, endPoint x: 740, endPoint y: 25, distance: 69.3
click at [740, 25] on p "Blerim Bajrami" at bounding box center [781, 23] width 84 height 15
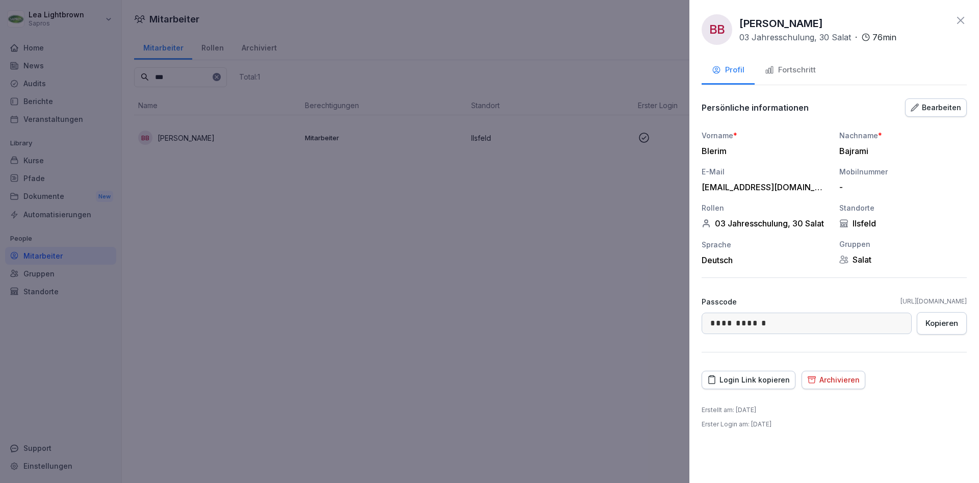
copy p "Blerim Bajrami"
drag, startPoint x: 795, startPoint y: 188, endPoint x: 698, endPoint y: 188, distance: 96.9
click at [701, 188] on div "blerimbajrami1@gmx.de" at bounding box center [762, 187] width 122 height 10
copy div "blerimbajrami1@gmx.de"
click at [507, 212] on div at bounding box center [489, 241] width 979 height 483
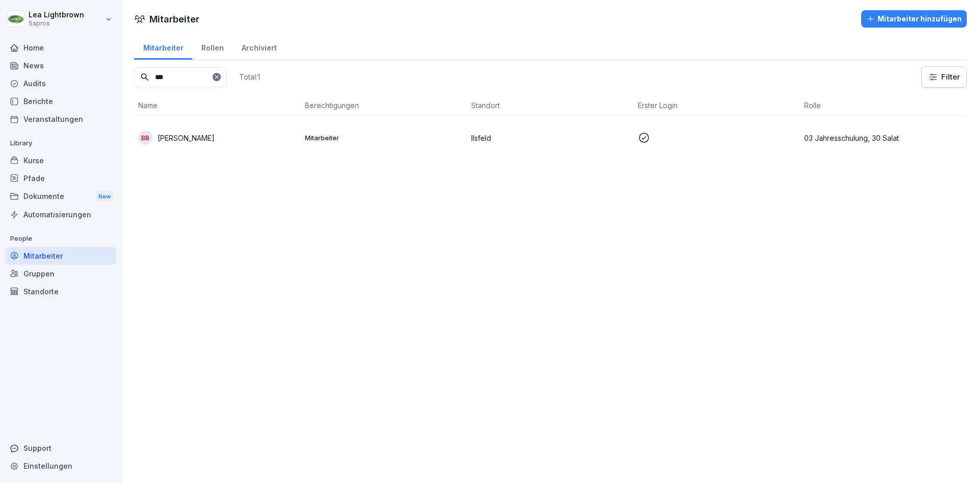
click at [49, 162] on div "Kurse" at bounding box center [60, 160] width 111 height 18
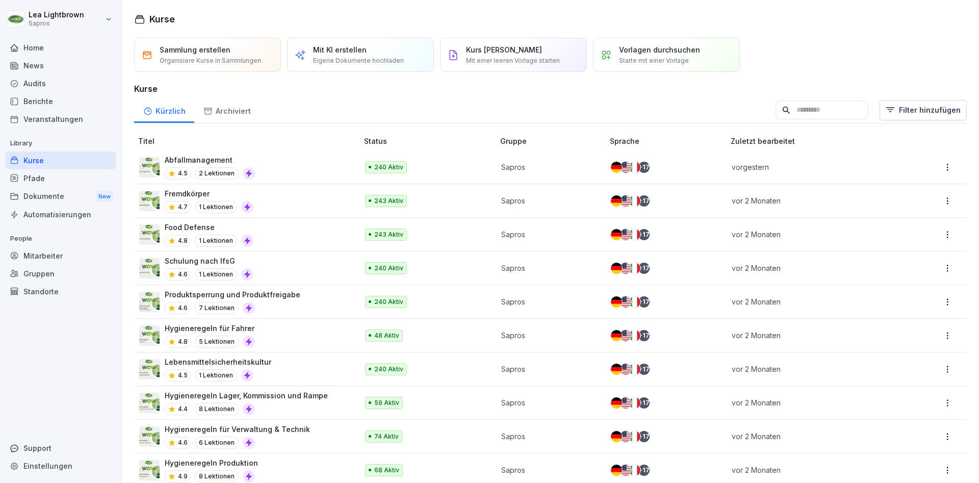
click at [350, 167] on td "Abfallmanagement 4.5 2 Lektionen" at bounding box center [247, 167] width 226 height 34
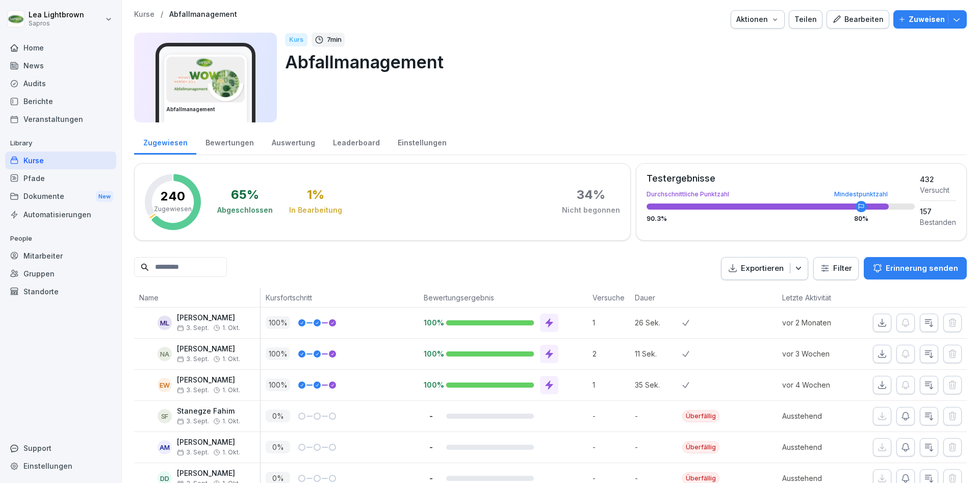
click at [46, 164] on div "Kurse" at bounding box center [60, 160] width 111 height 18
click at [25, 163] on div "Kurse" at bounding box center [60, 160] width 111 height 18
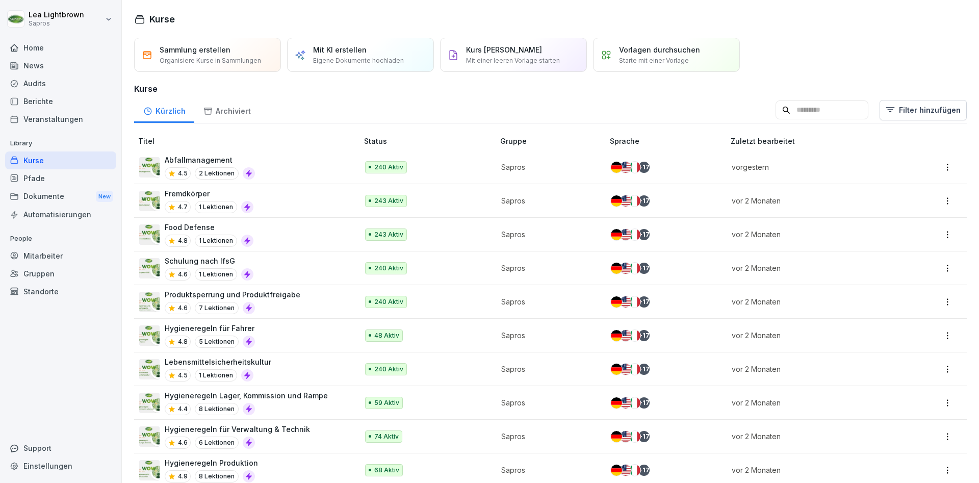
click at [320, 171] on div "Abfallmanagement 4.5 2 Lektionen" at bounding box center [243, 166] width 209 height 25
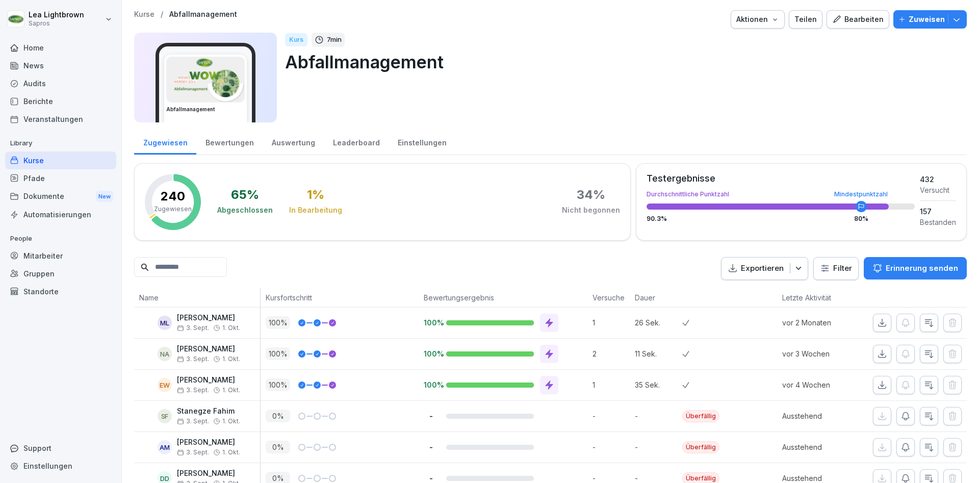
click at [208, 270] on input at bounding box center [180, 267] width 93 height 20
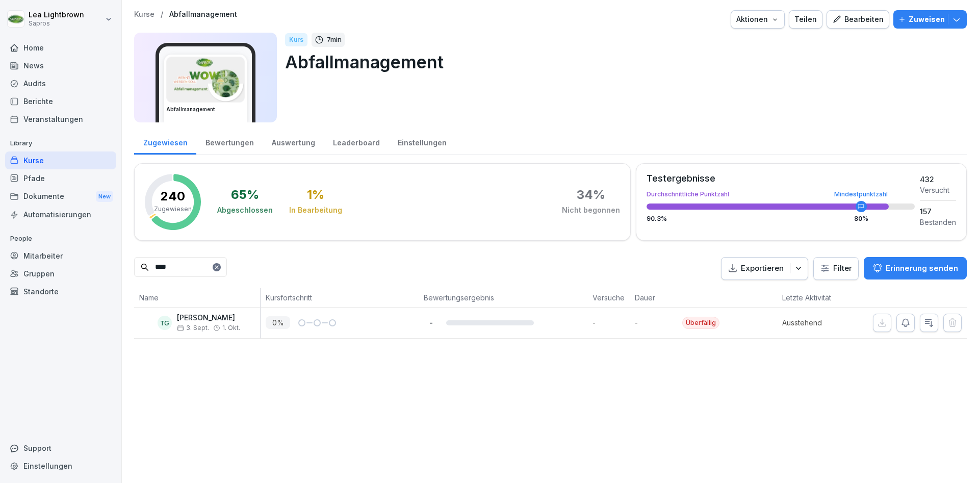
click at [909, 328] on button "button" at bounding box center [905, 323] width 18 height 18
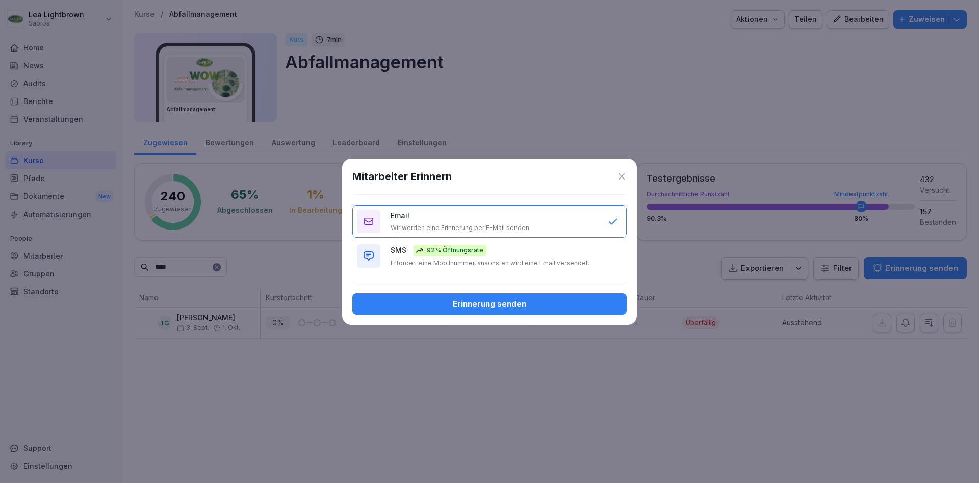
click at [479, 300] on div "Erinnerung senden" at bounding box center [489, 303] width 258 height 11
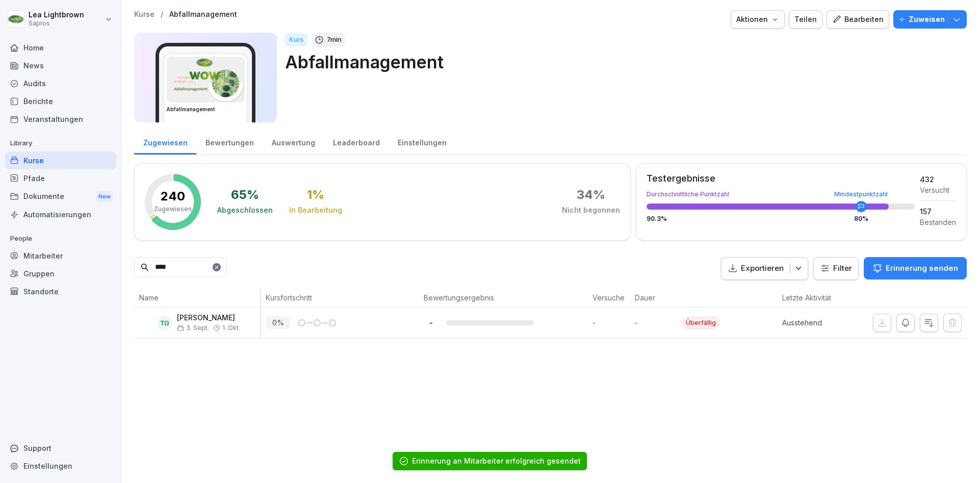
drag, startPoint x: 176, startPoint y: 267, endPoint x: 152, endPoint y: 267, distance: 24.0
click at [152, 267] on input "****" at bounding box center [180, 267] width 93 height 20
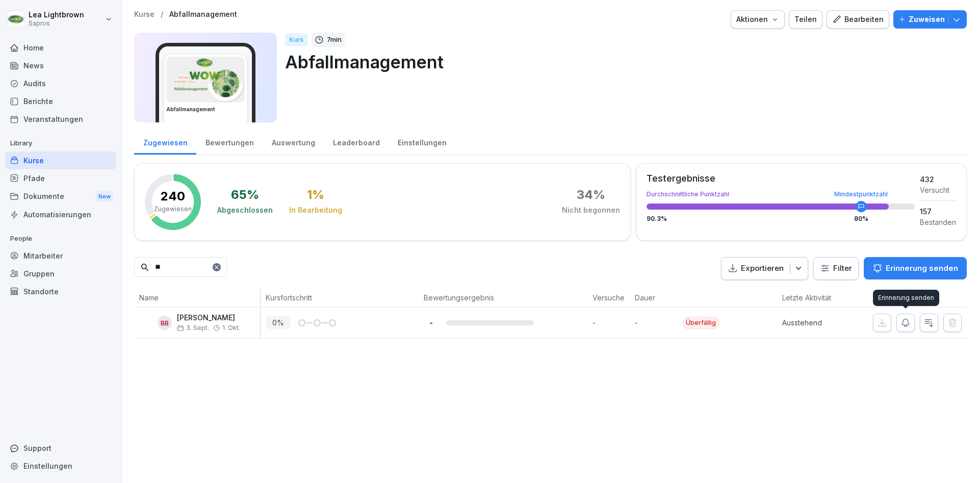
type input "**"
click at [903, 326] on icon "button" at bounding box center [905, 323] width 10 height 10
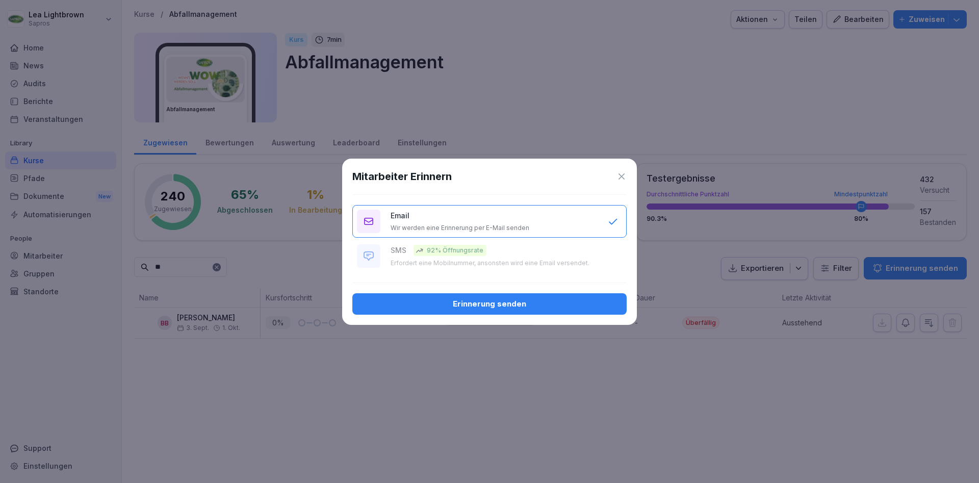
click at [492, 302] on div "Erinnerung senden" at bounding box center [489, 303] width 258 height 11
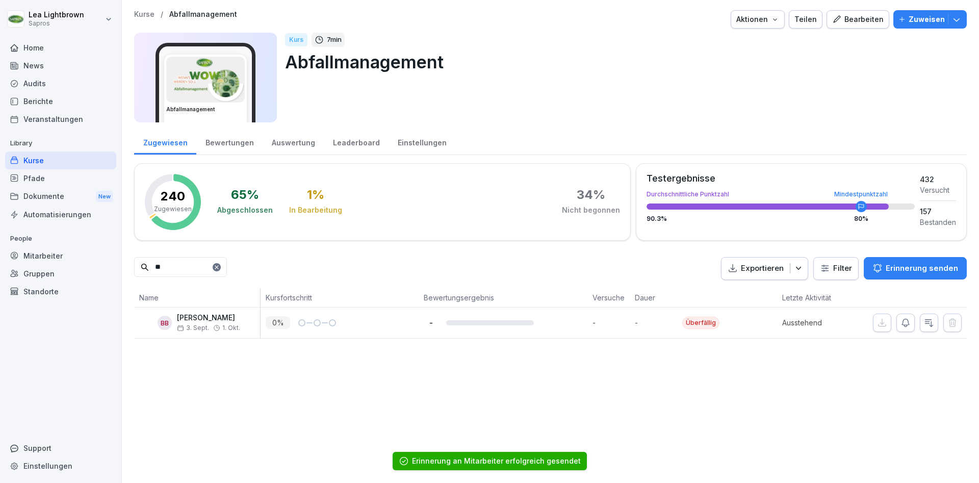
click at [177, 272] on input "**" at bounding box center [180, 267] width 93 height 20
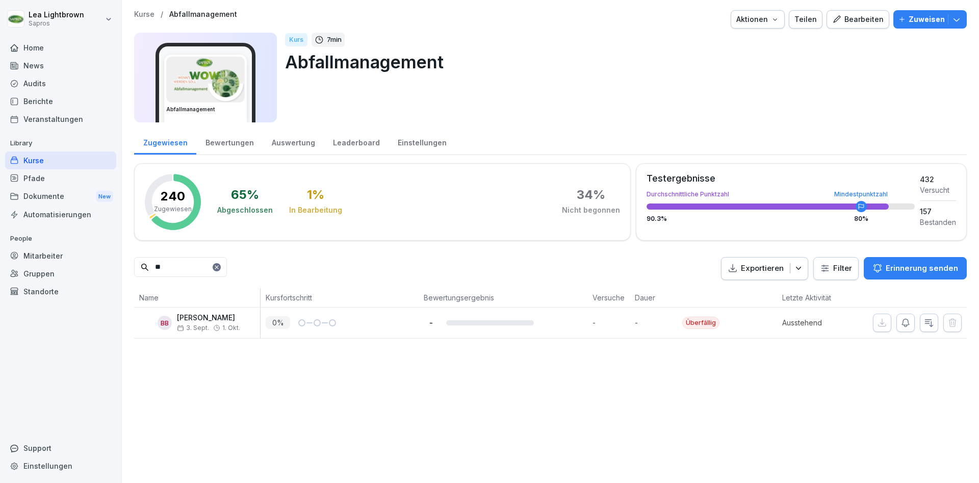
click at [60, 165] on div "Kurse" at bounding box center [60, 160] width 111 height 18
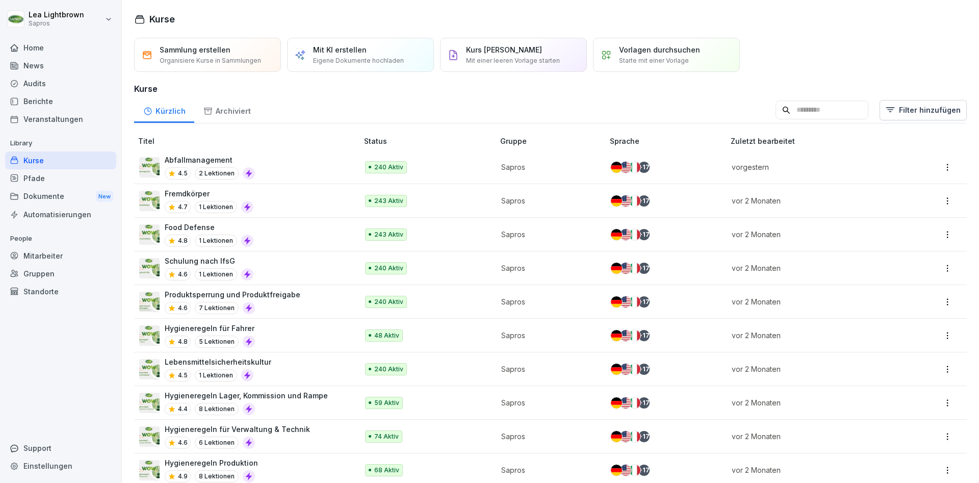
click at [460, 201] on div "243 Aktiv" at bounding box center [424, 201] width 119 height 12
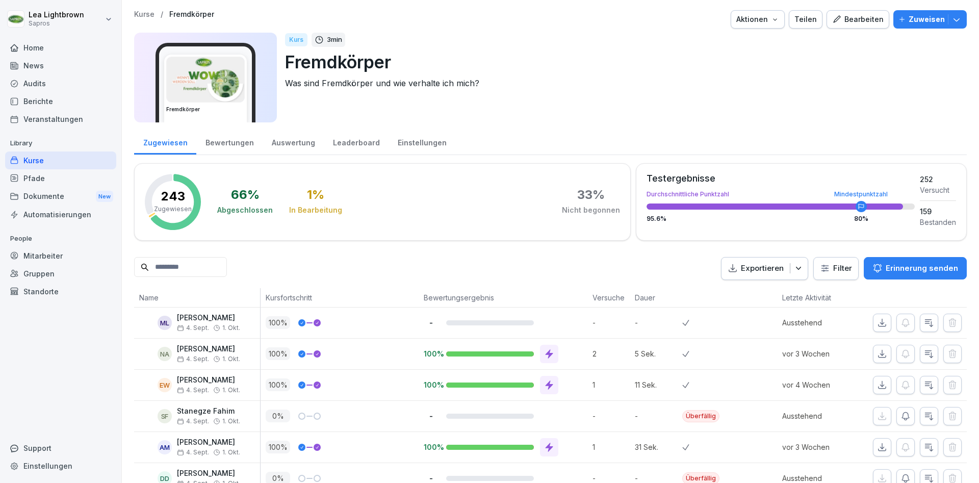
click at [190, 267] on input at bounding box center [180, 267] width 93 height 20
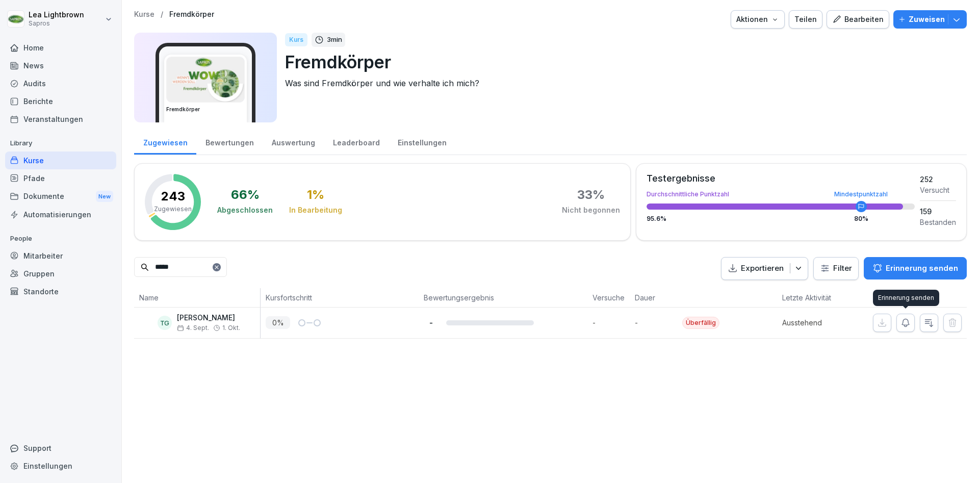
type input "*****"
click at [909, 325] on icon "button" at bounding box center [905, 323] width 10 height 10
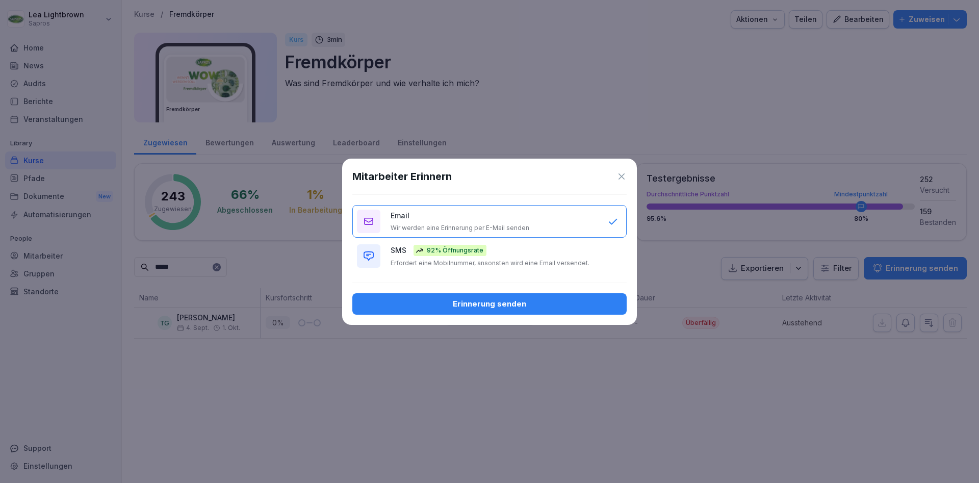
click at [489, 299] on div "Erinnerung senden" at bounding box center [489, 303] width 258 height 11
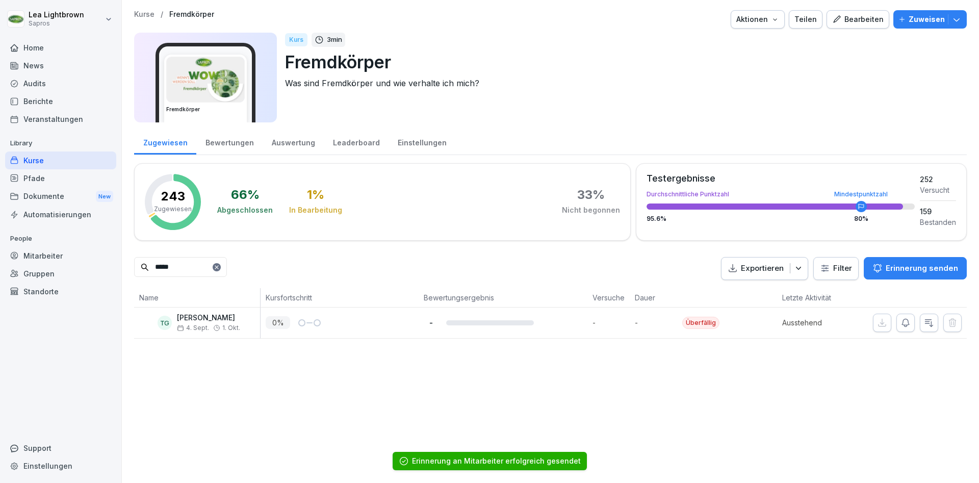
click at [59, 159] on div "Kurse" at bounding box center [60, 160] width 111 height 18
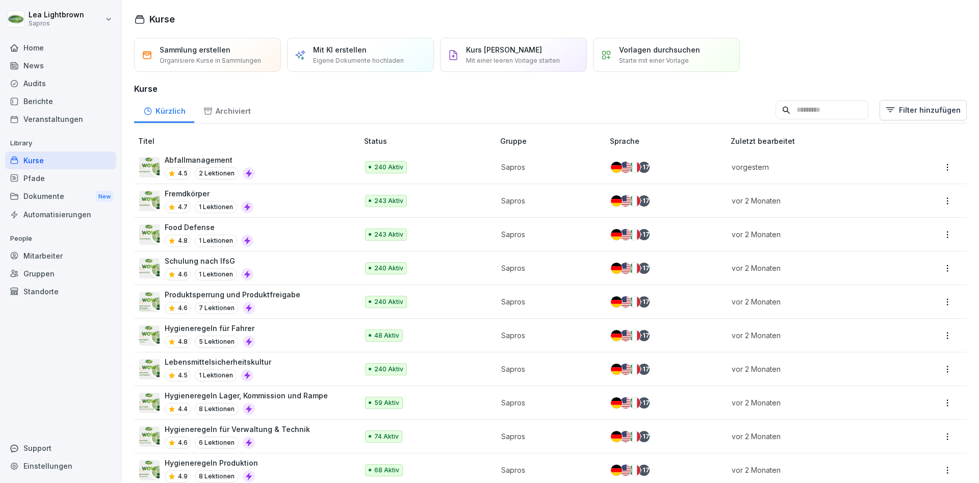
click at [321, 231] on div "Food Defense 4.8 1 Lektionen" at bounding box center [243, 234] width 209 height 25
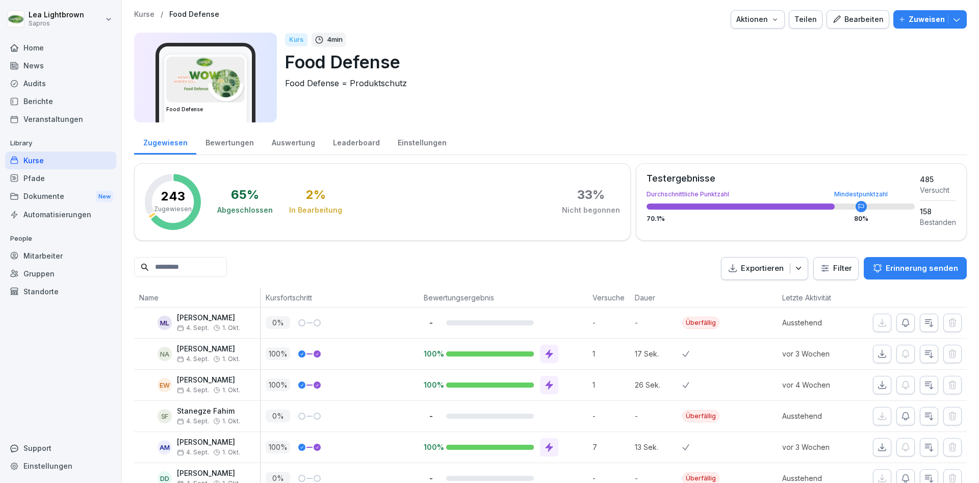
click at [210, 271] on input at bounding box center [180, 267] width 93 height 20
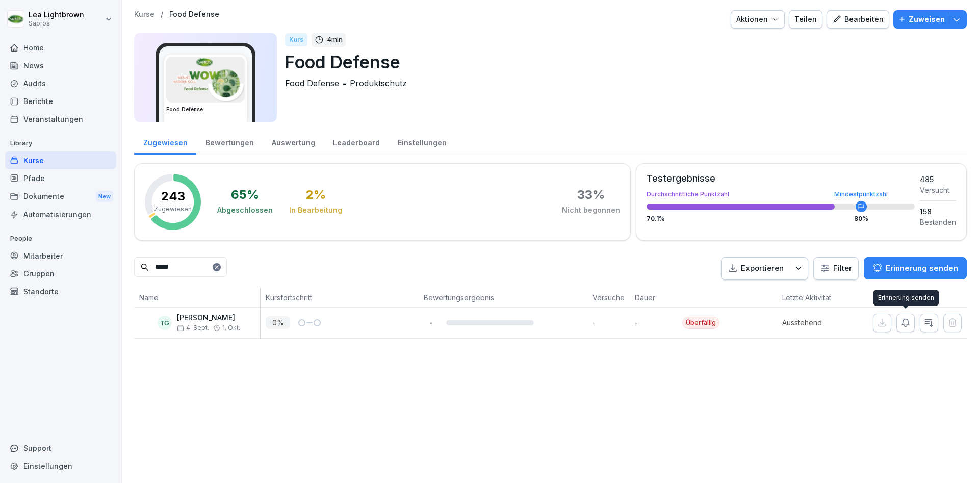
type input "*****"
click at [907, 327] on icon "button" at bounding box center [905, 323] width 10 height 10
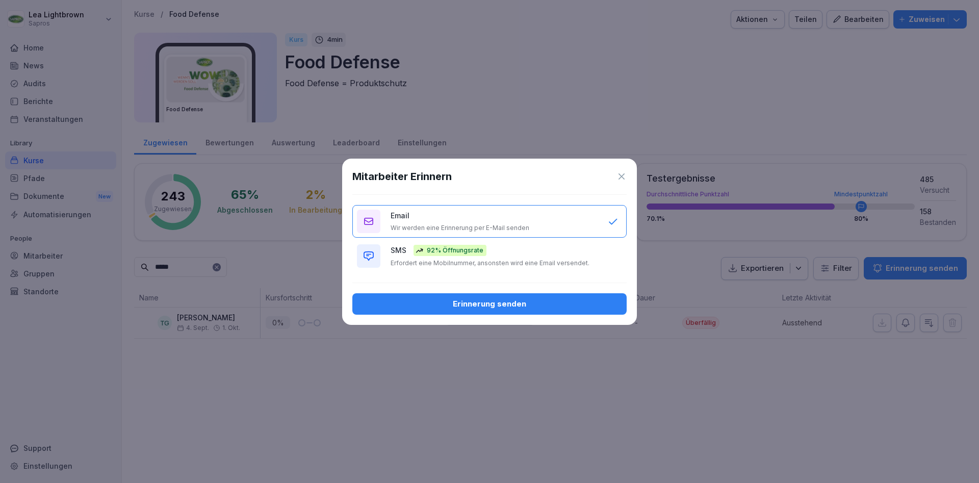
click at [515, 308] on div "Erinnerung senden" at bounding box center [489, 303] width 258 height 11
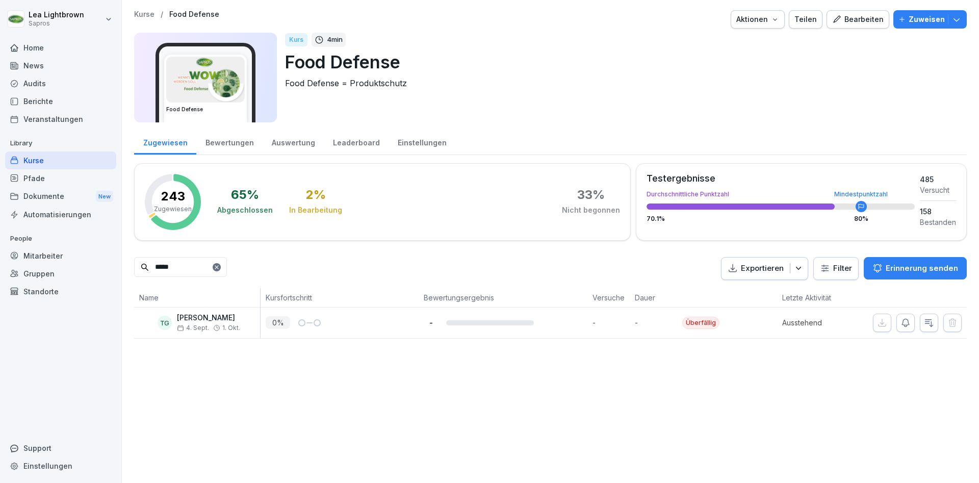
click at [221, 268] on div at bounding box center [217, 267] width 8 height 8
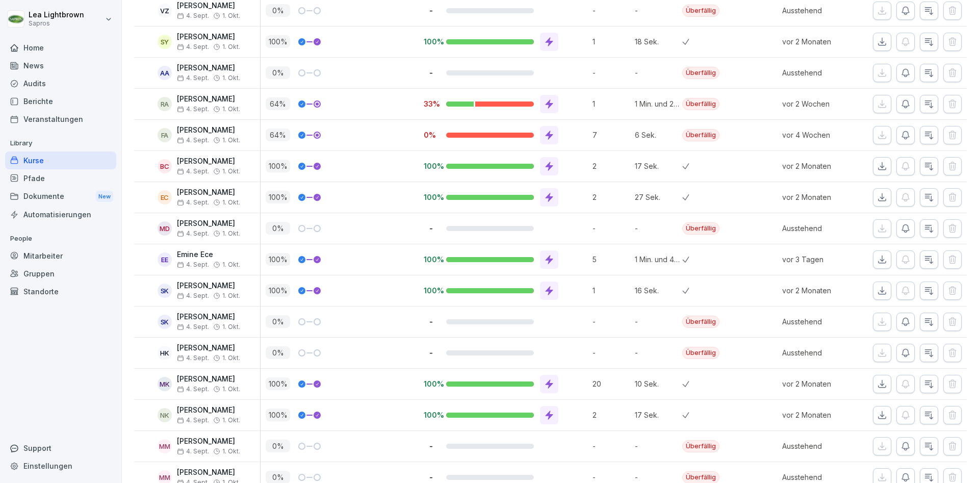
scroll to position [1468, 0]
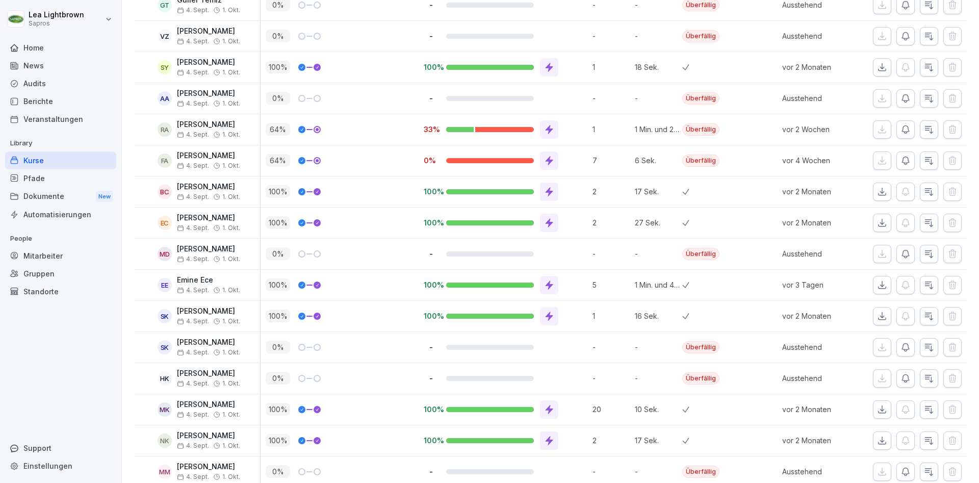
click at [549, 159] on icon at bounding box center [549, 160] width 8 height 9
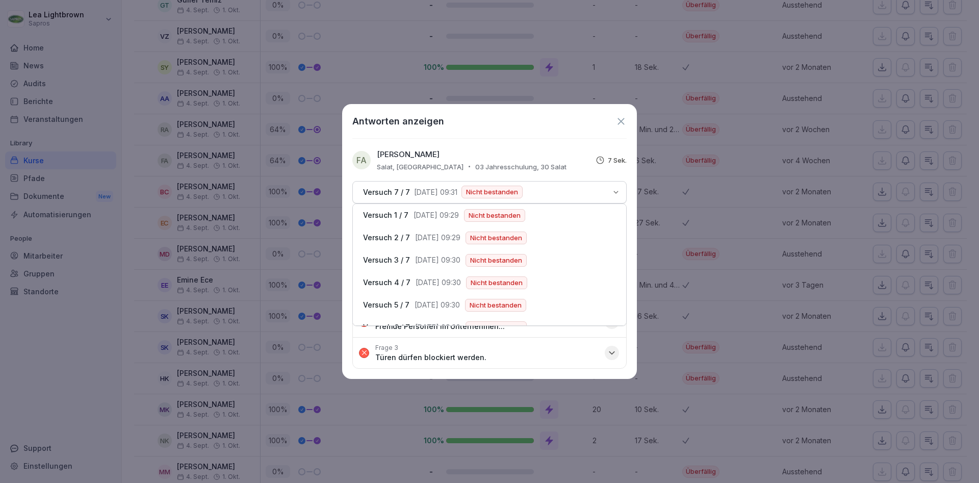
click at [586, 187] on div "Versuch 7 / 7 18.9.2025, 09:31 Nicht bestanden" at bounding box center [483, 192] width 248 height 13
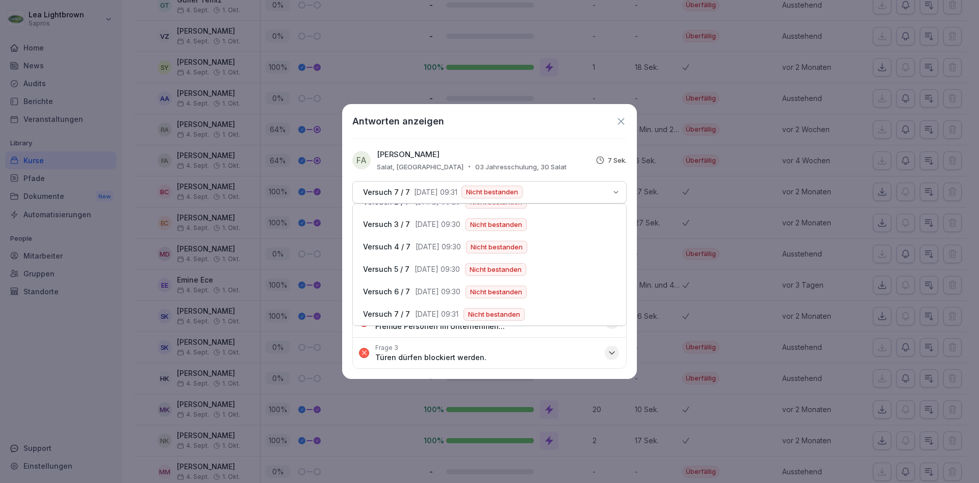
scroll to position [0, 0]
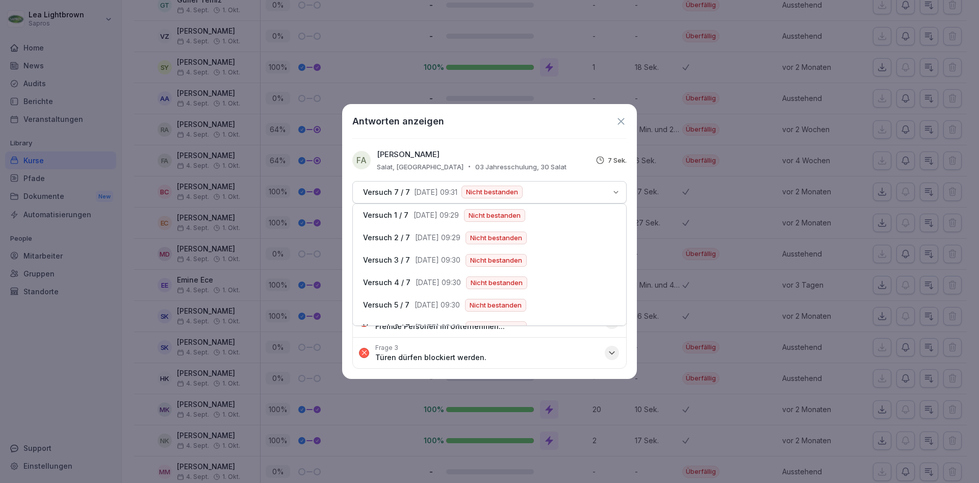
click at [605, 191] on div "Versuch 7 / 7 18.9.2025, 09:31 Nicht bestanden" at bounding box center [483, 192] width 248 height 13
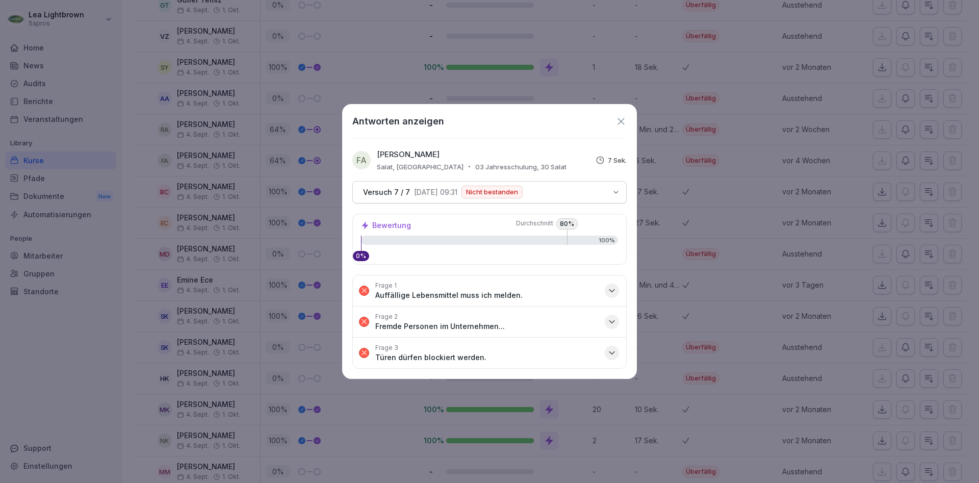
click at [600, 288] on button "Frage 1 Auffällige Lebensmittel muss ich melden." at bounding box center [489, 290] width 273 height 31
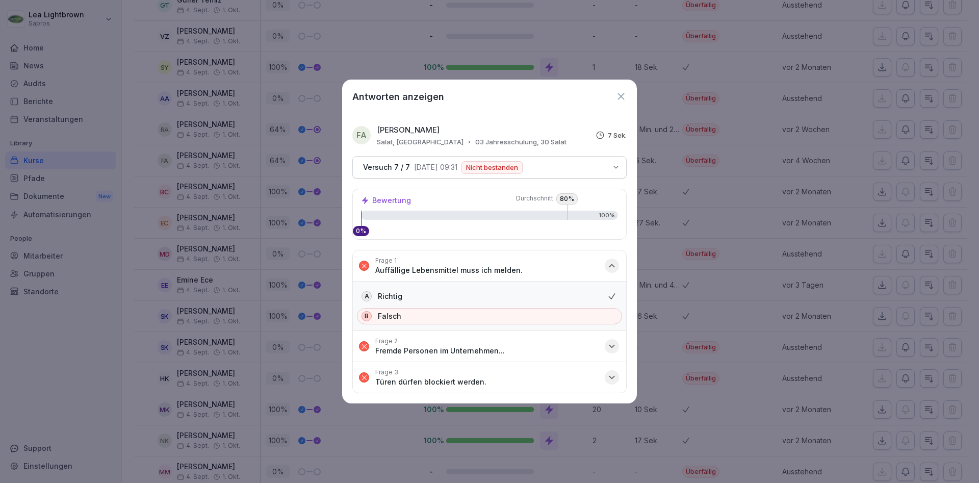
click at [598, 261] on button "Frage 1 Auffällige Lebensmittel muss ich melden." at bounding box center [489, 265] width 273 height 31
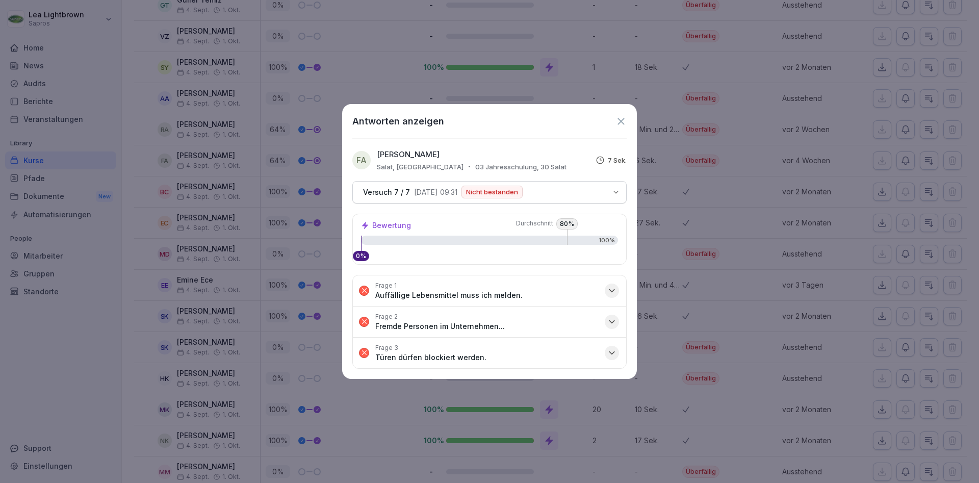
click at [590, 324] on button "Frage 2 Fremde Personen im Unternehmen..." at bounding box center [489, 321] width 273 height 31
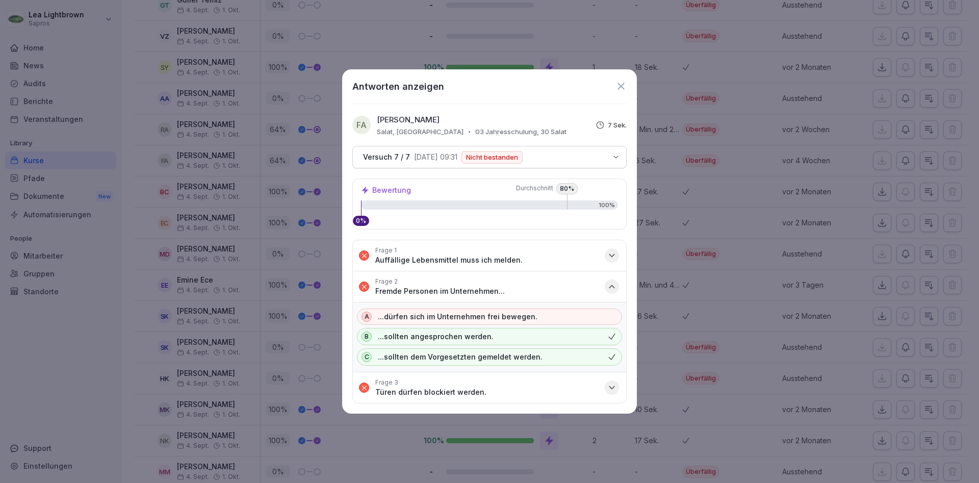
click at [577, 282] on button "Frage 2 Fremde Personen im Unternehmen..." at bounding box center [489, 286] width 273 height 31
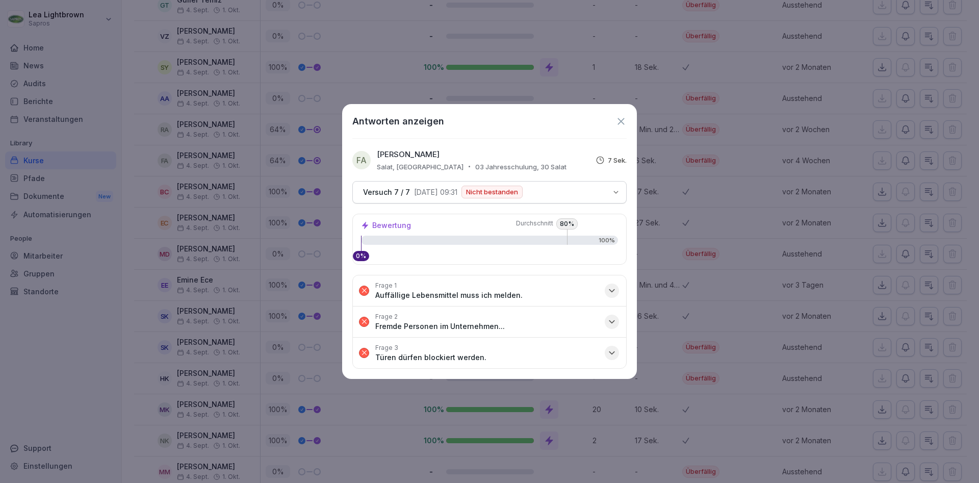
click at [548, 358] on button "Frage 3 Türen dürfen blockiert werden." at bounding box center [489, 352] width 273 height 31
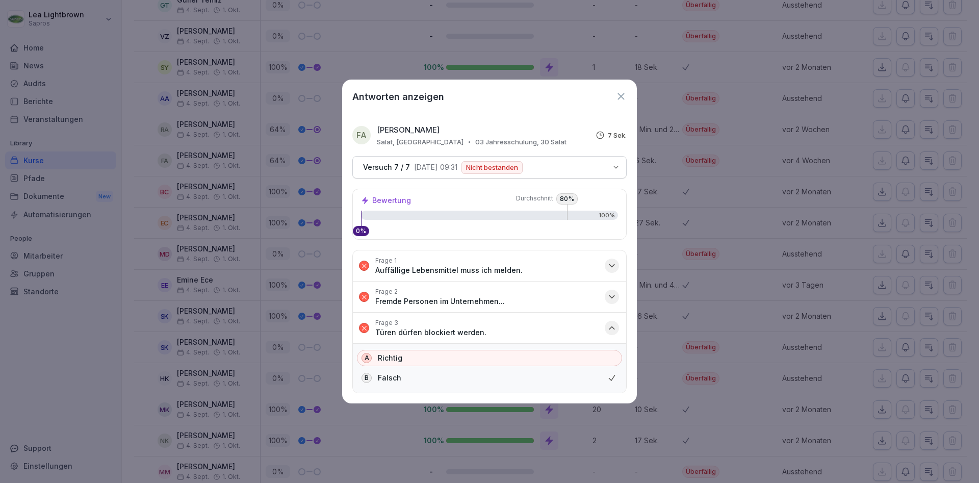
click at [552, 326] on button "Frage 3 Türen dürfen blockiert werden." at bounding box center [489, 328] width 273 height 31
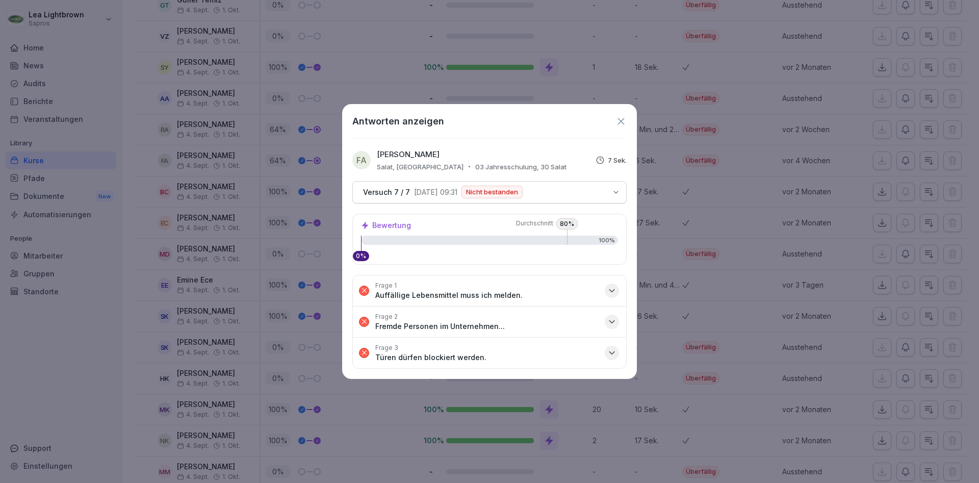
click at [622, 122] on icon at bounding box center [620, 121] width 11 height 11
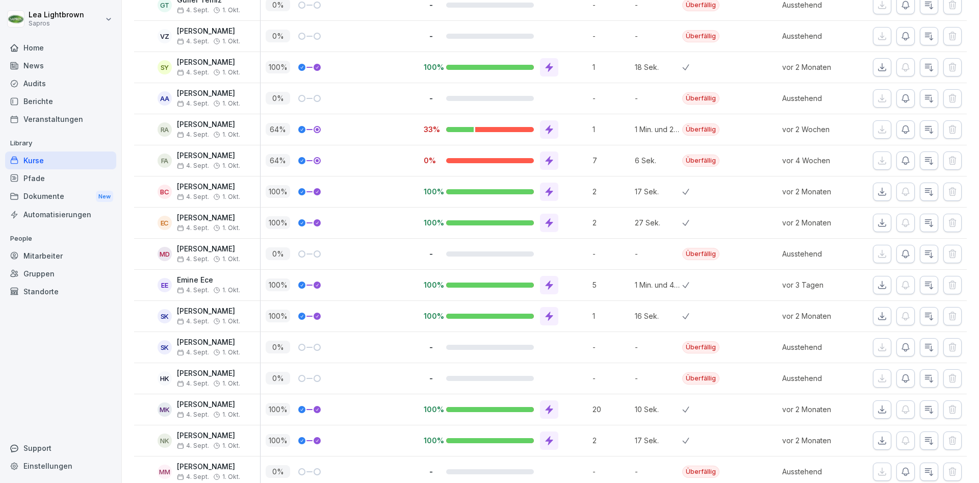
scroll to position [1468, 0]
click at [906, 159] on icon "button" at bounding box center [905, 160] width 10 height 10
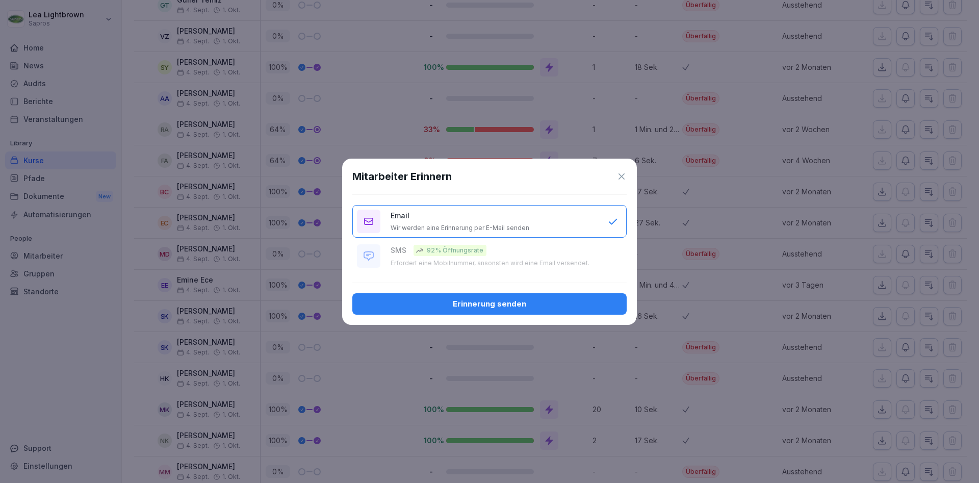
click at [519, 304] on div "Erinnerung senden" at bounding box center [489, 303] width 258 height 11
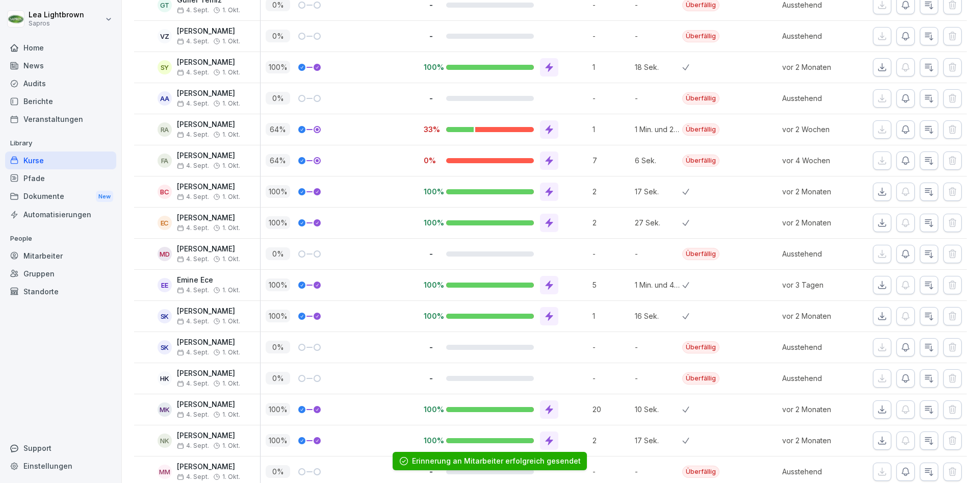
click at [46, 257] on div "Mitarbeiter" at bounding box center [60, 256] width 111 height 18
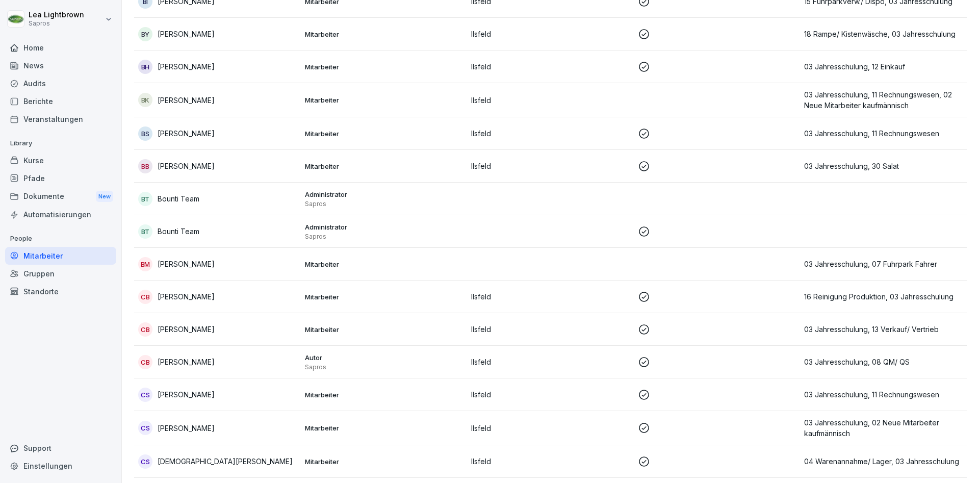
scroll to position [10, 0]
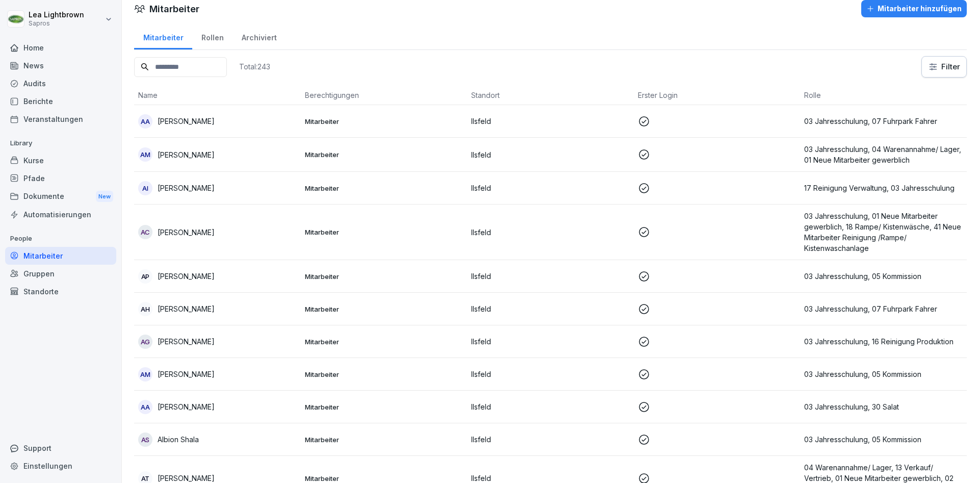
click at [213, 67] on input at bounding box center [180, 67] width 93 height 20
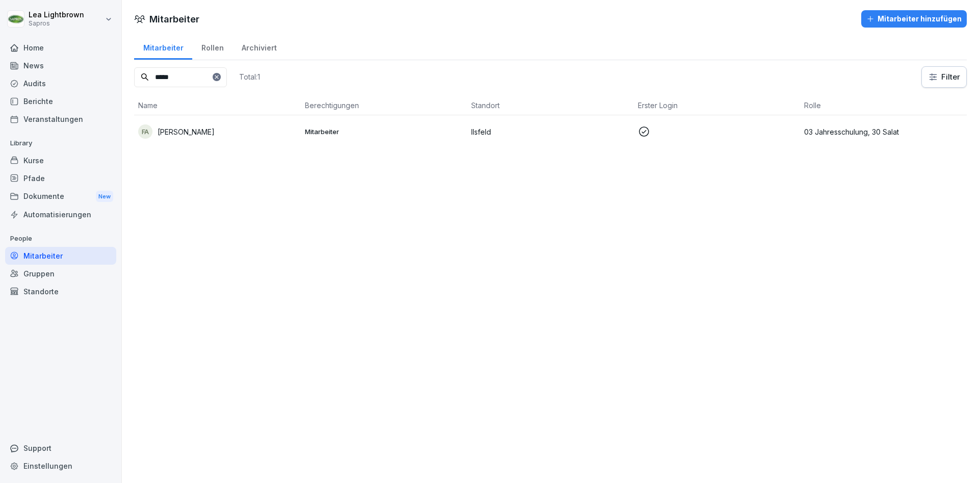
type input "*****"
click at [457, 124] on td "Mitarbeiter" at bounding box center [384, 131] width 167 height 33
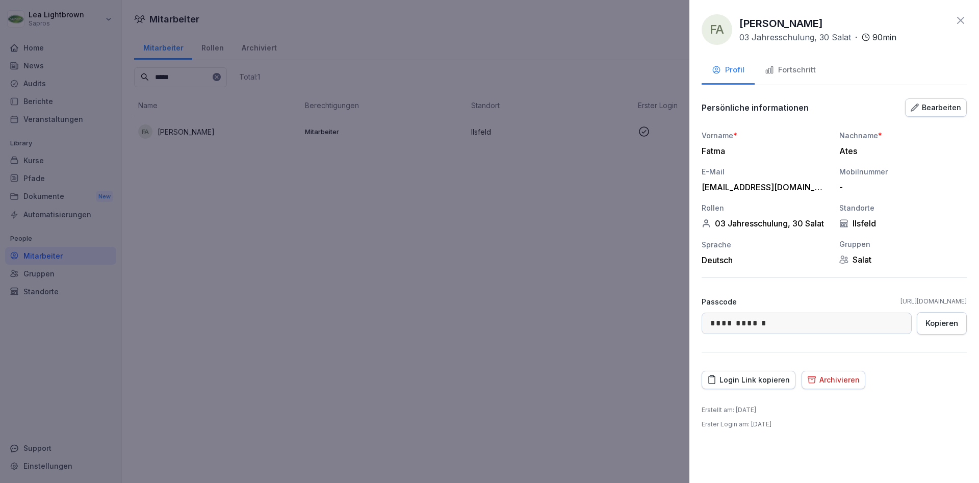
click at [800, 73] on div "Fortschritt" at bounding box center [790, 70] width 51 height 12
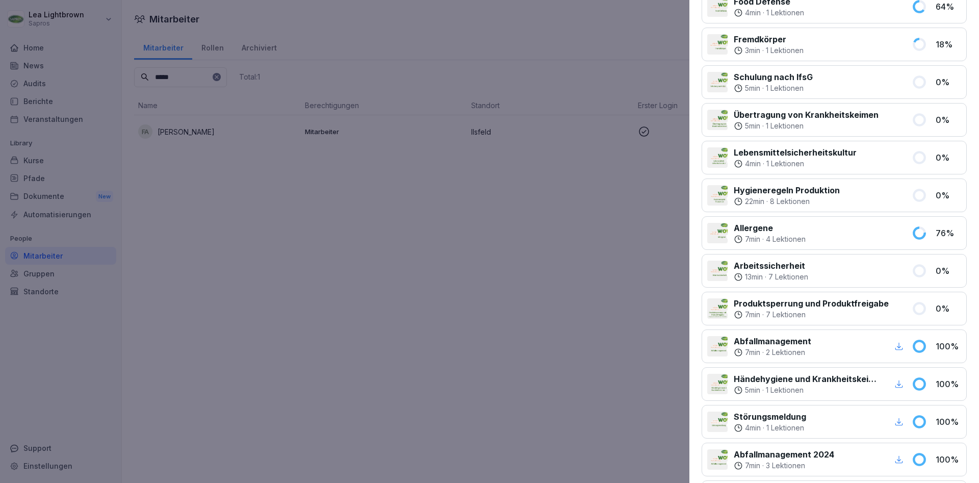
scroll to position [61, 0]
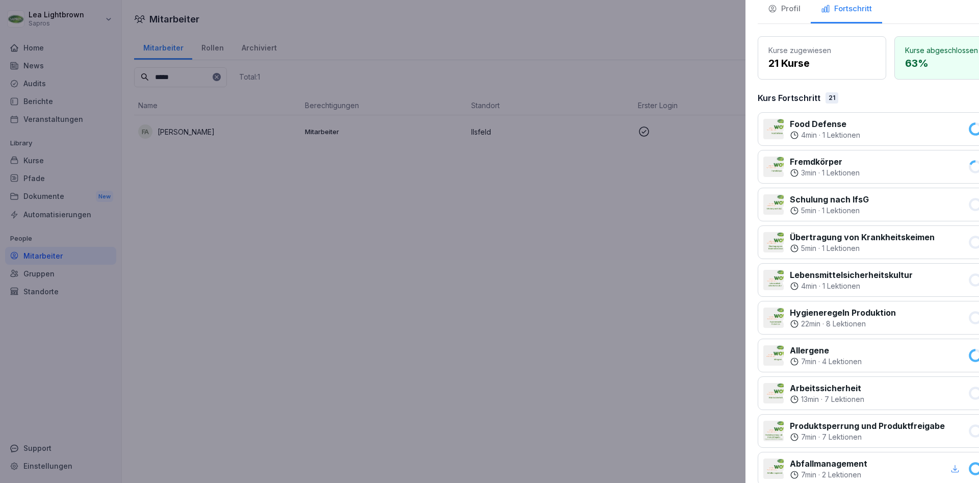
drag, startPoint x: 403, startPoint y: 314, endPoint x: 417, endPoint y: 313, distance: 13.8
click at [404, 315] on div at bounding box center [489, 241] width 979 height 483
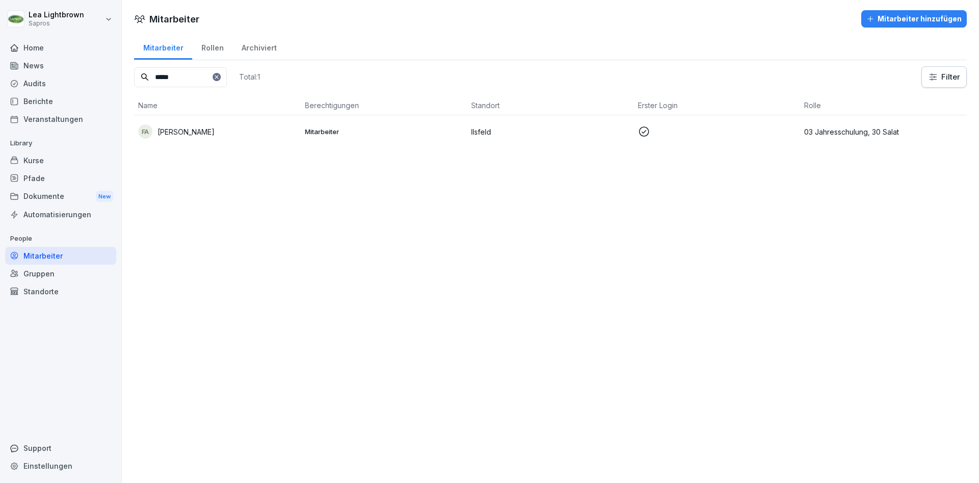
click at [38, 168] on div "Kurse" at bounding box center [60, 160] width 111 height 18
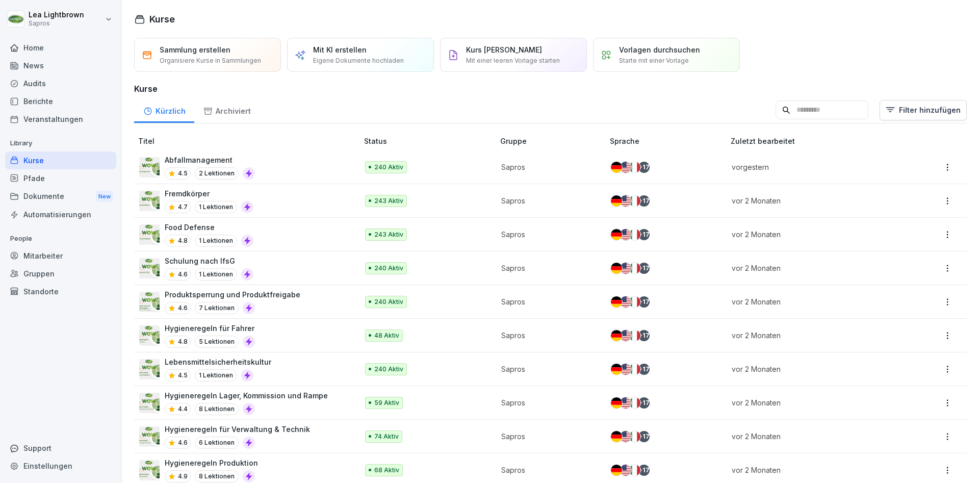
click at [796, 108] on input at bounding box center [821, 109] width 93 height 19
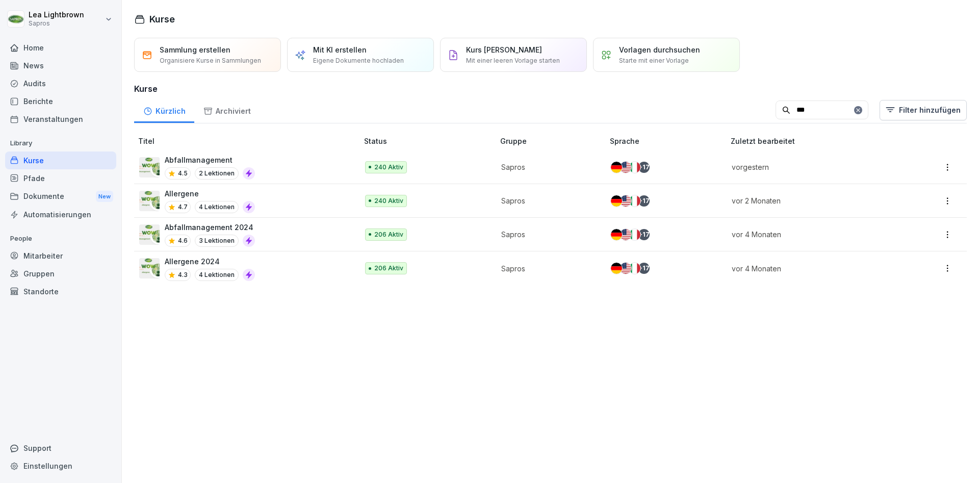
type input "***"
click at [288, 202] on div "Allergene 4.7 4 Lektionen" at bounding box center [243, 200] width 209 height 25
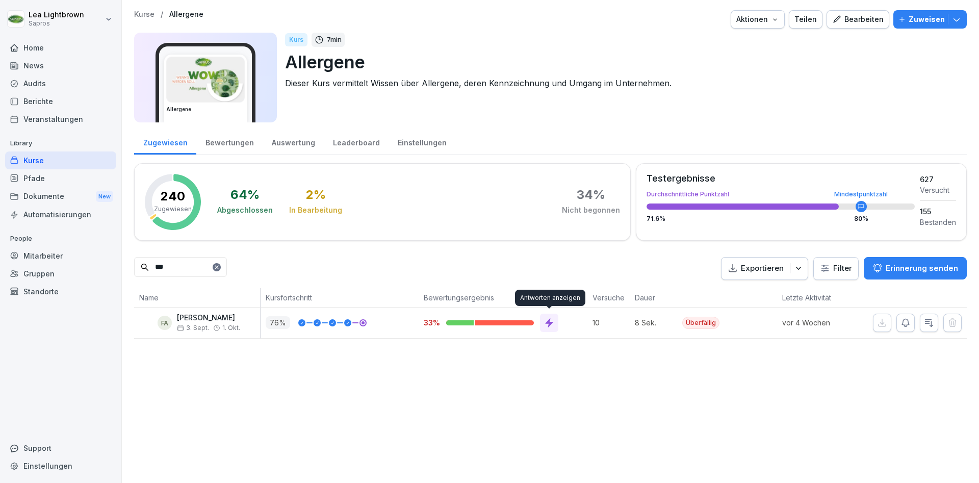
type input "***"
click at [555, 325] on div at bounding box center [549, 323] width 18 height 18
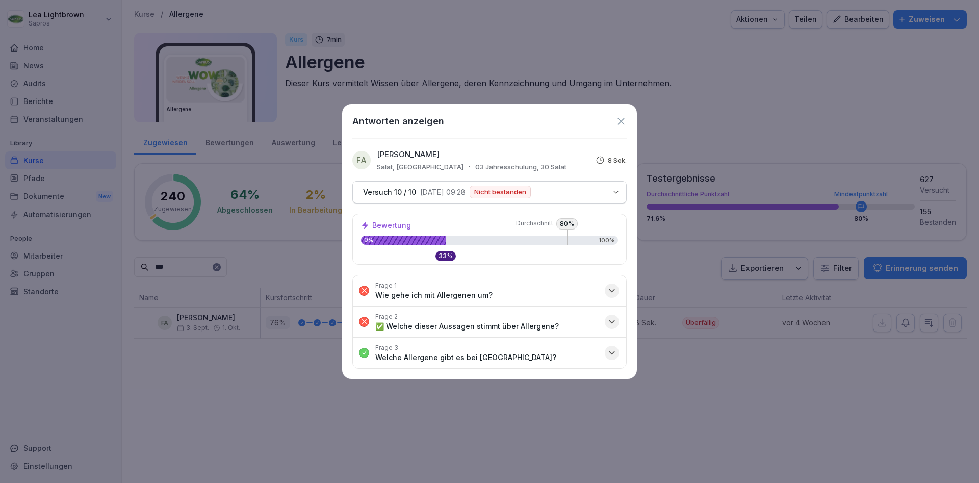
click at [587, 292] on button "Frage 1 Wie gehe ich mit Allergenen um?" at bounding box center [489, 290] width 273 height 31
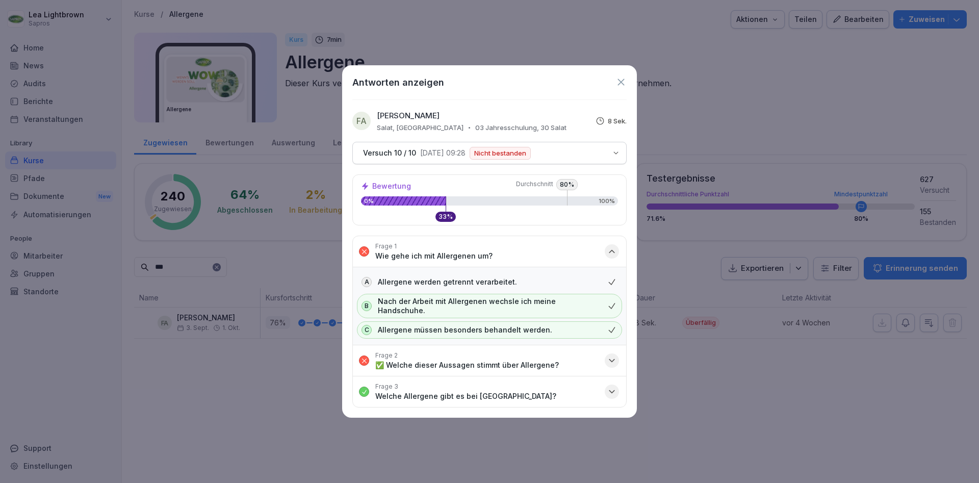
click at [580, 262] on button "Frage 1 Wie gehe ich mit Allergenen um?" at bounding box center [489, 251] width 273 height 31
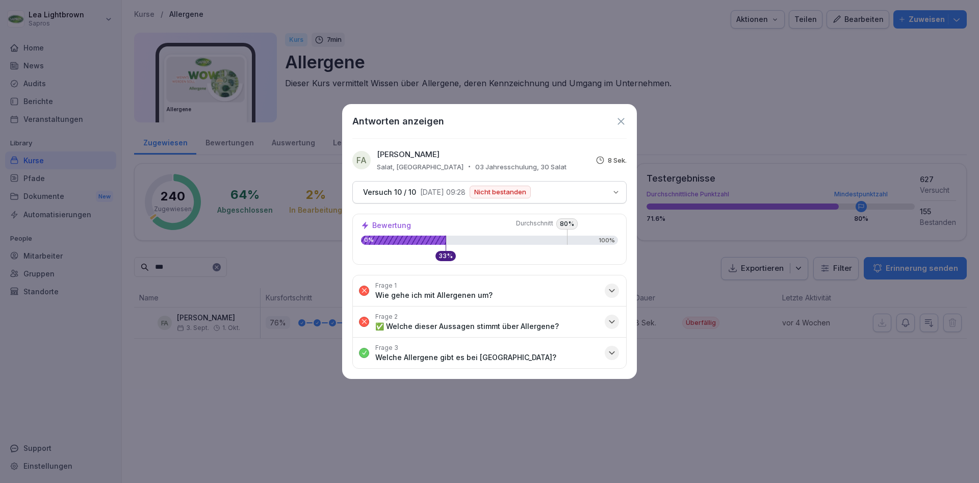
click at [562, 333] on button "Frage 2 ✅ Welche dieser Aussagen stimmt über Allergene?" at bounding box center [489, 321] width 273 height 31
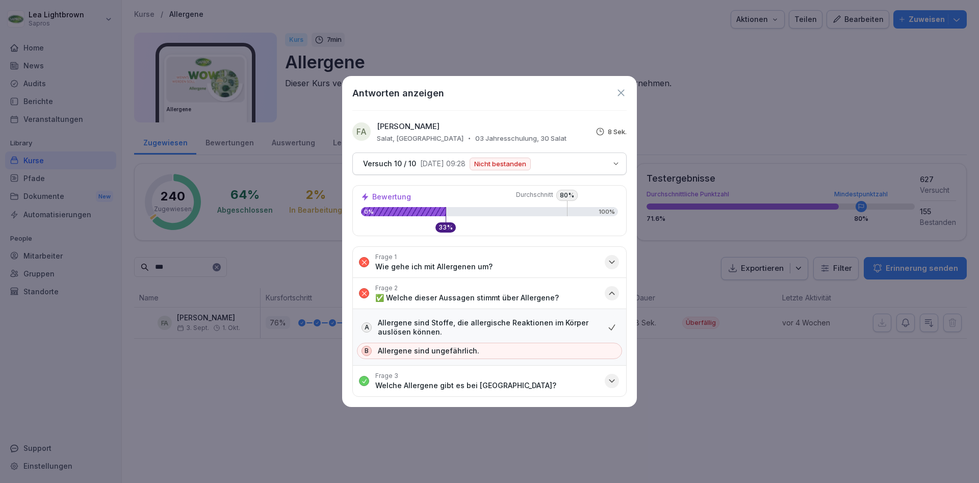
click at [571, 288] on button "Frage 2 ✅ Welche dieser Aussagen stimmt über Allergene?" at bounding box center [489, 293] width 273 height 31
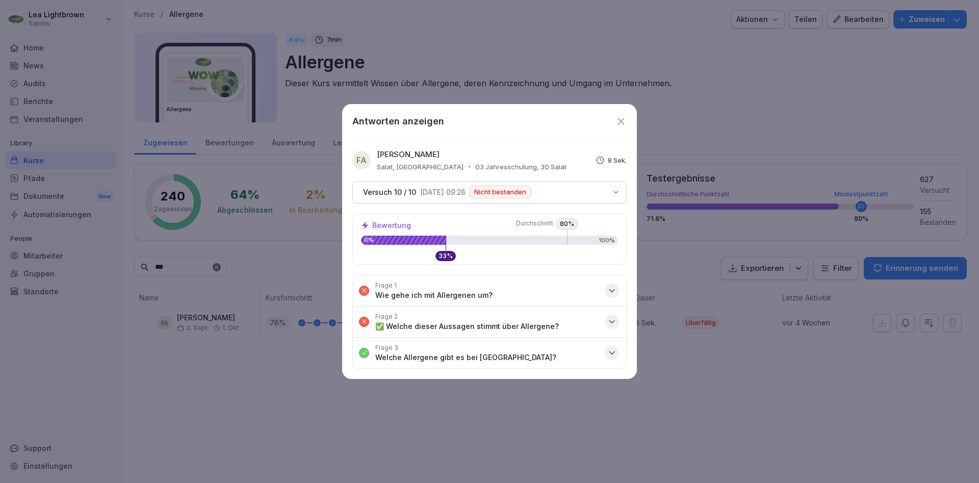
click at [544, 354] on button "Frage 3 Welche Allergene gibt es bei Sapros?" at bounding box center [489, 352] width 273 height 31
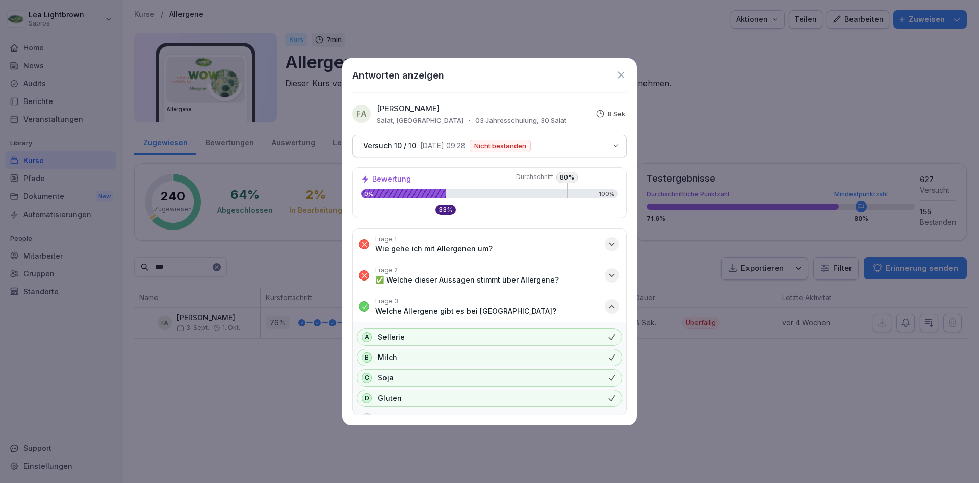
click at [619, 77] on icon at bounding box center [620, 74] width 7 height 7
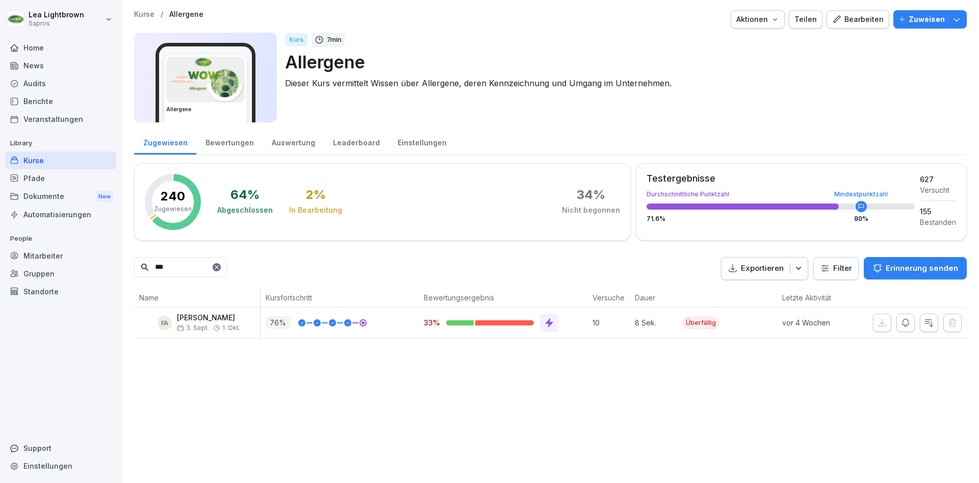
click at [71, 159] on div "Kurse" at bounding box center [60, 160] width 111 height 18
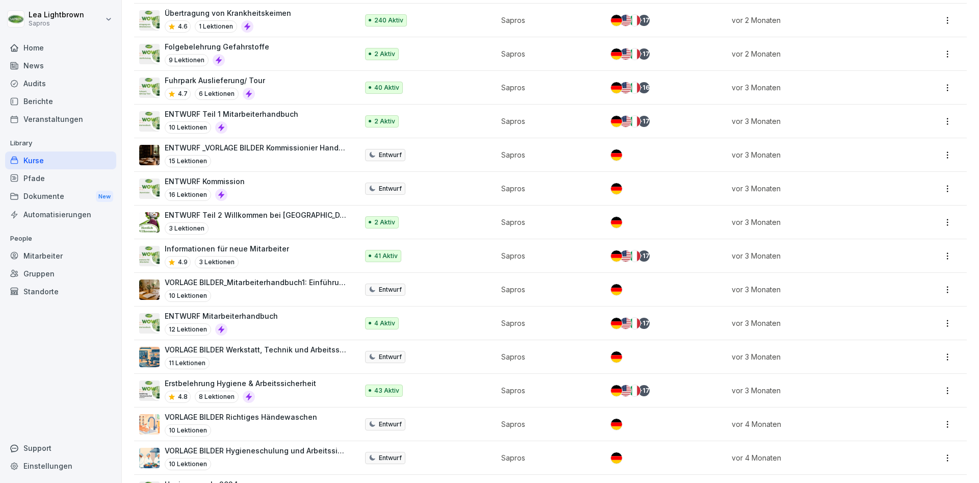
scroll to position [184, 0]
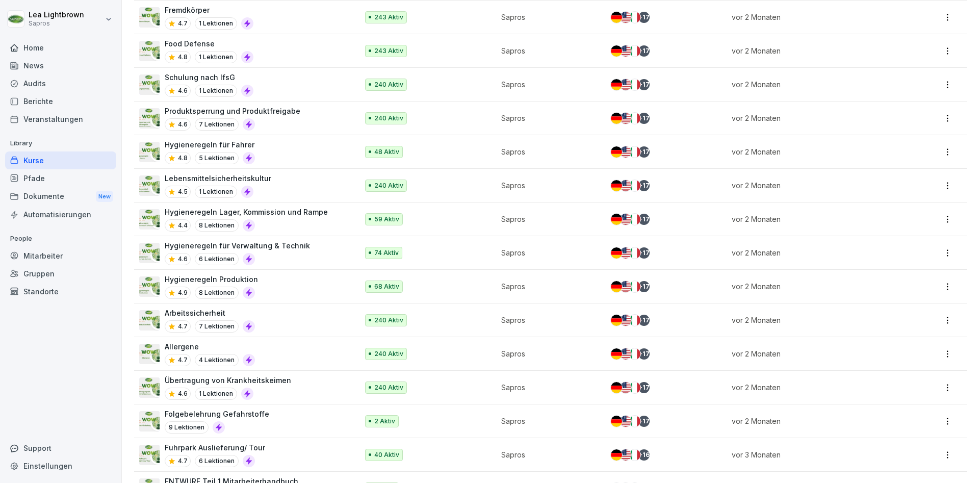
click at [304, 141] on div "Hygieneregeln für Fahrer 4.8 5 Lektionen" at bounding box center [243, 151] width 209 height 25
